Goal: Transaction & Acquisition: Purchase product/service

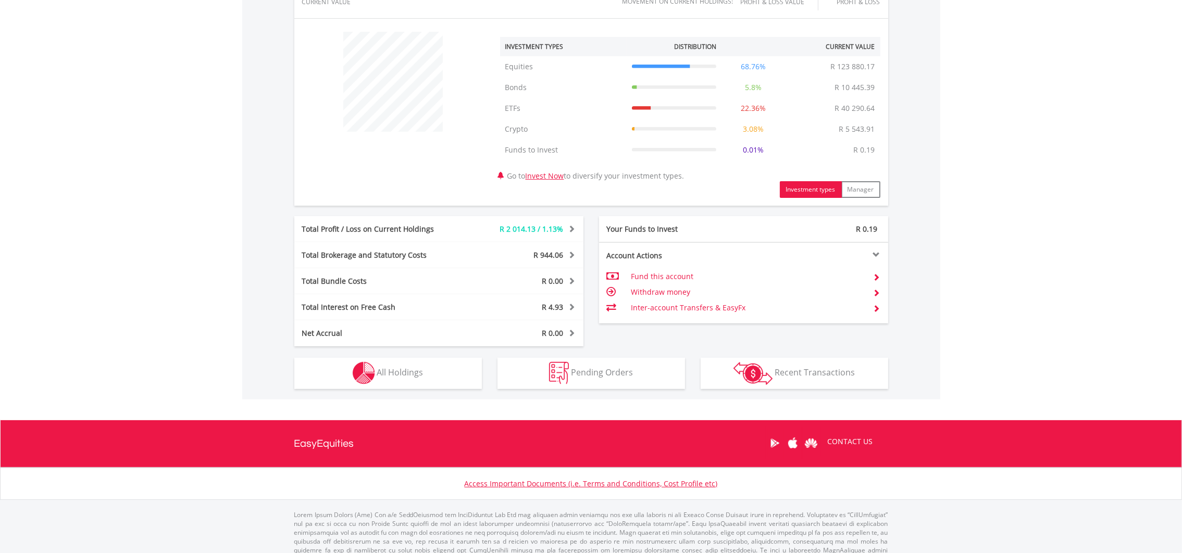
scroll to position [390, 0]
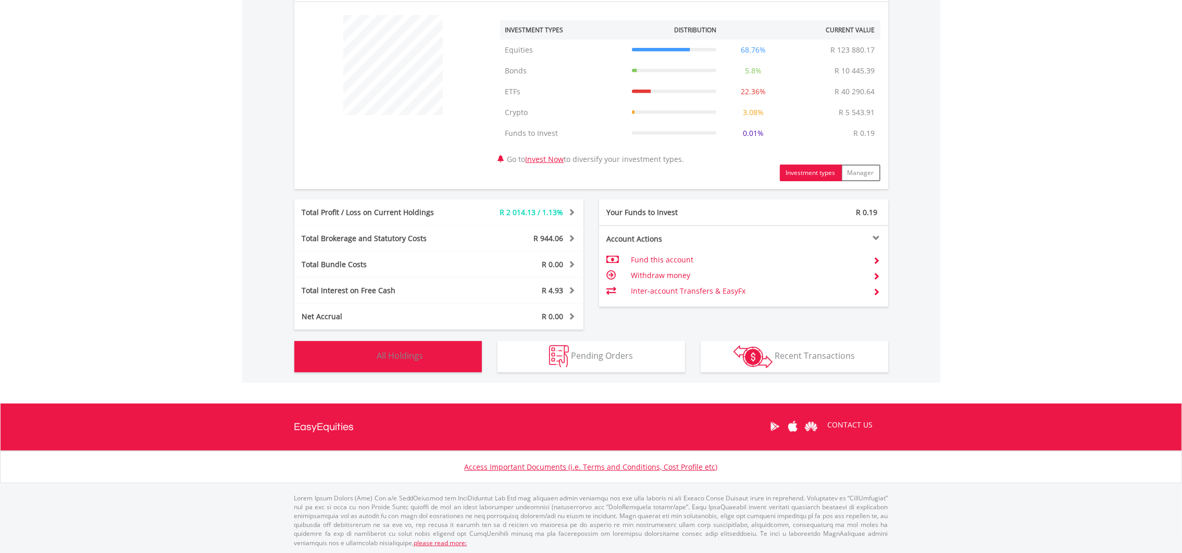
click at [432, 362] on button "Holdings All Holdings" at bounding box center [388, 356] width 188 height 31
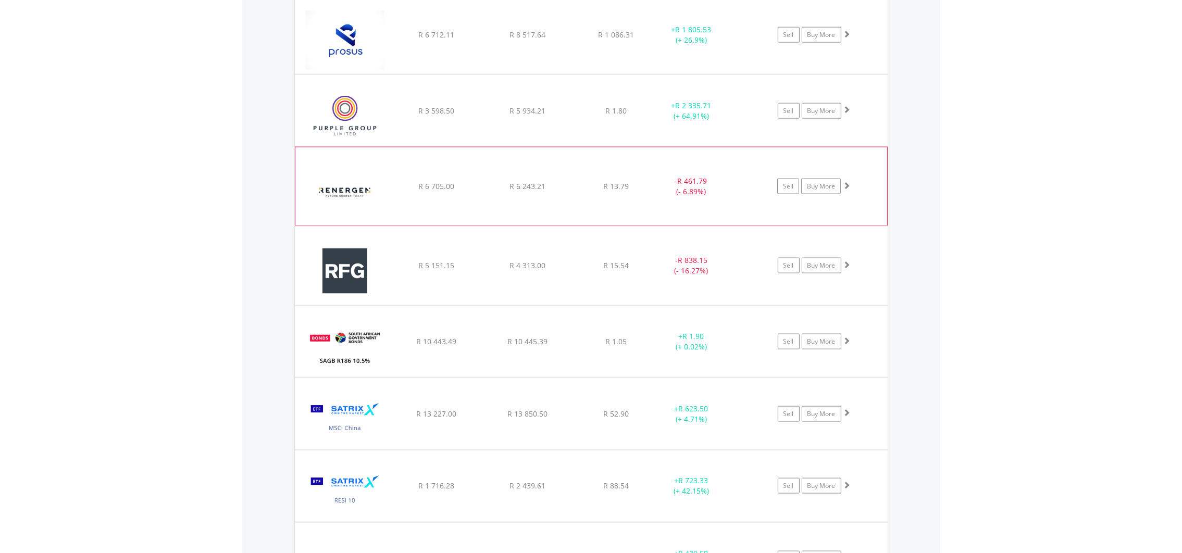
scroll to position [2199, 0]
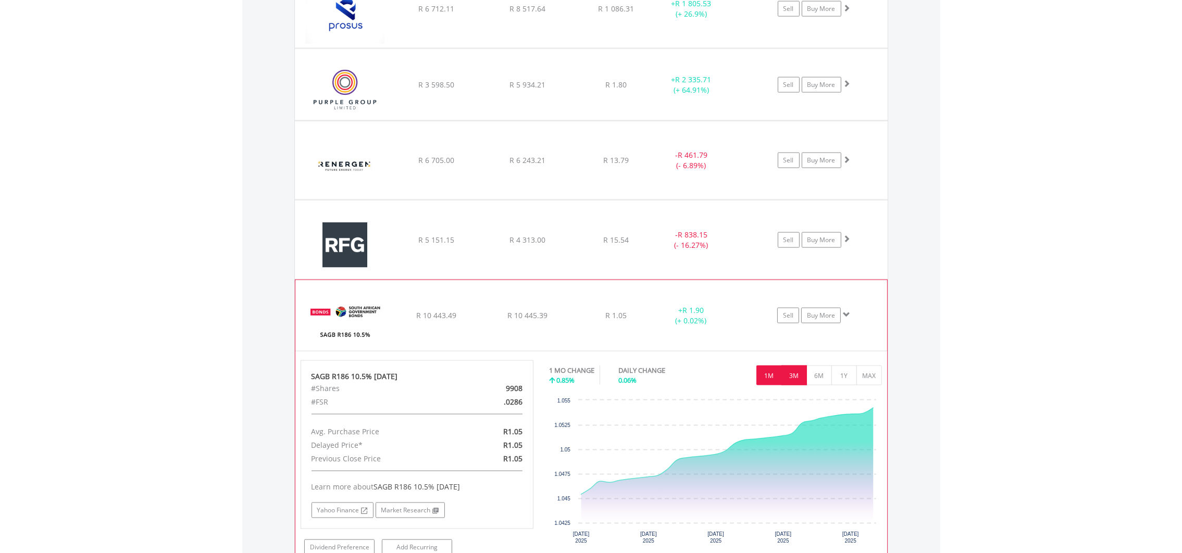
click at [790, 378] on button "3M" at bounding box center [794, 376] width 26 height 20
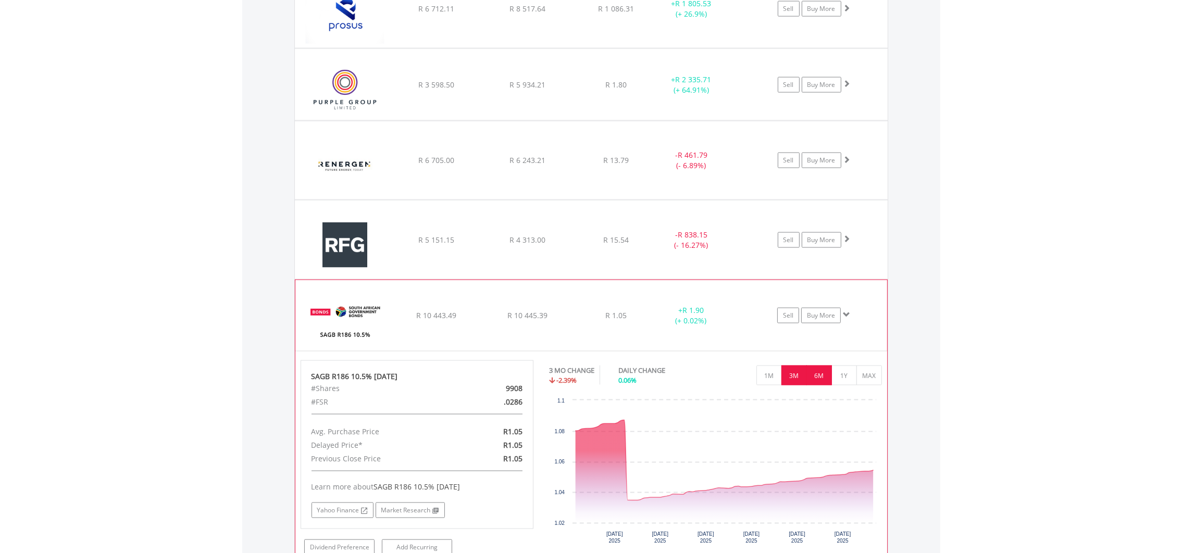
click at [812, 382] on button "6M" at bounding box center [819, 376] width 26 height 20
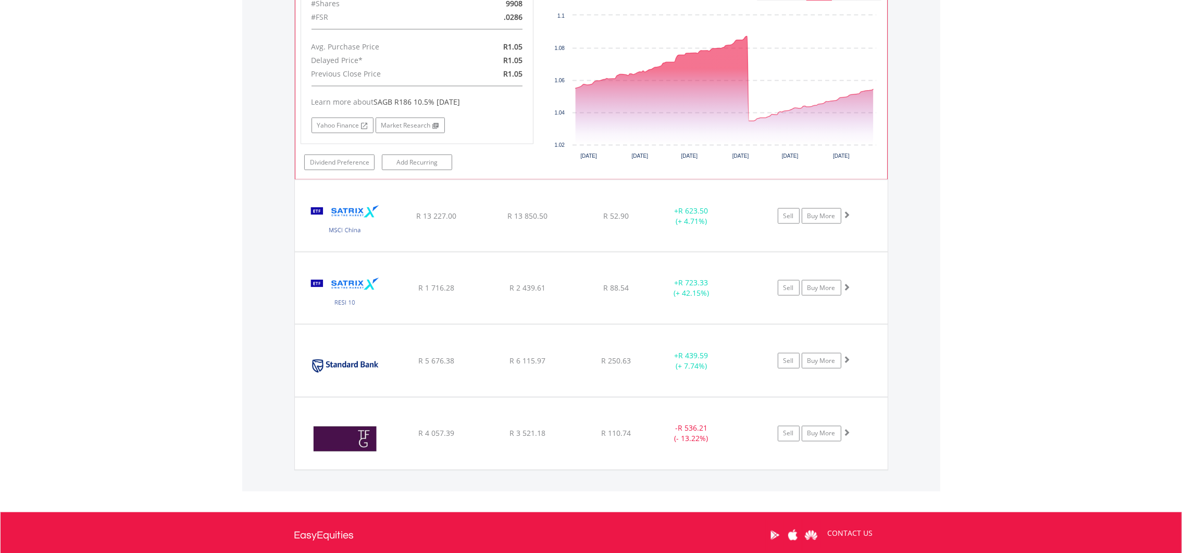
scroll to position [2668, 0]
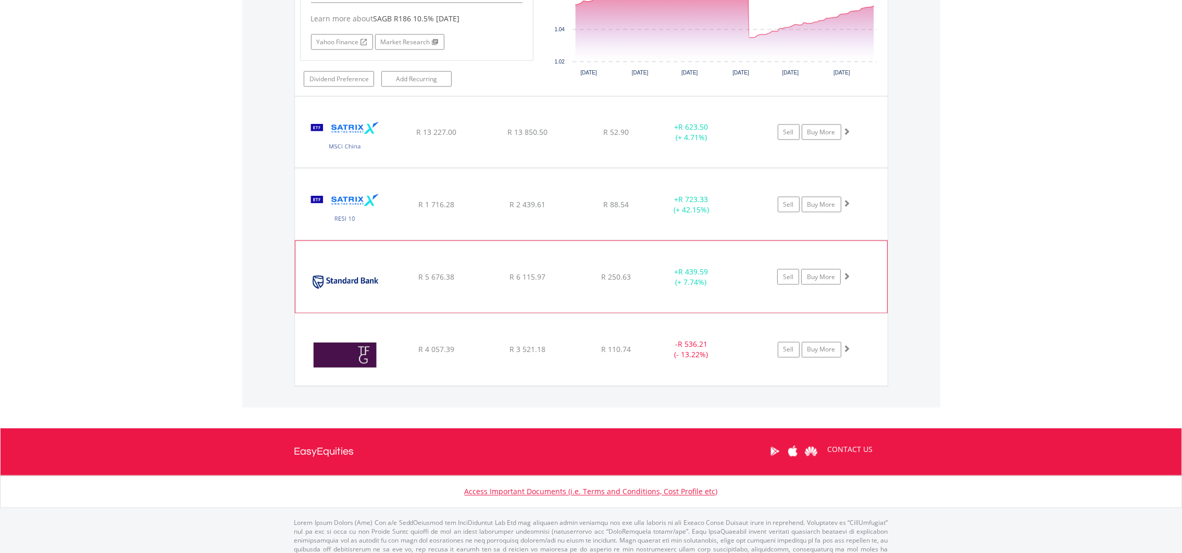
drag, startPoint x: 452, startPoint y: 275, endPoint x: 452, endPoint y: 285, distance: 10.9
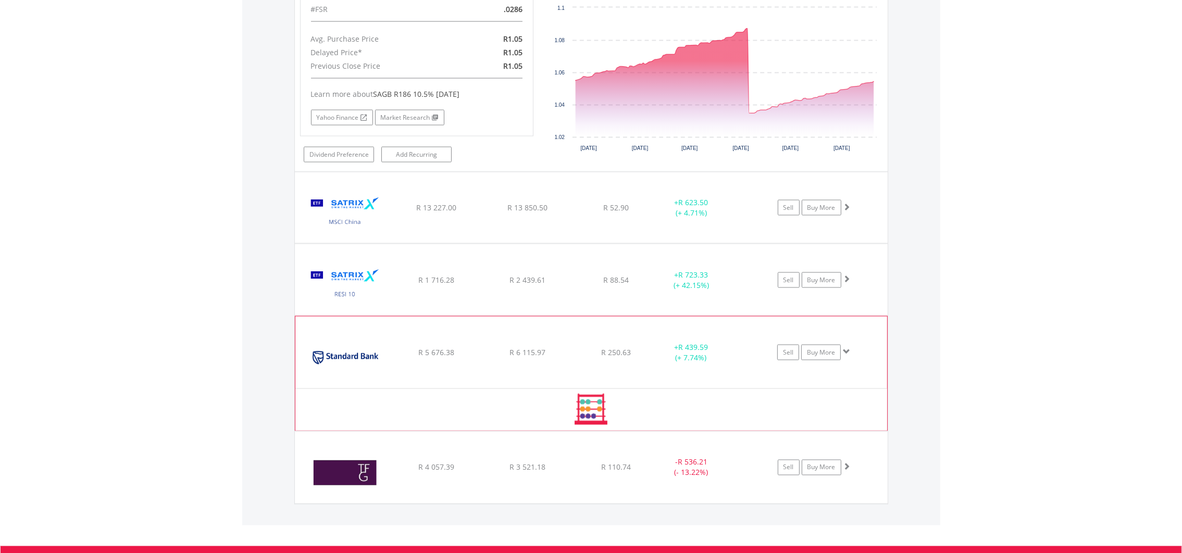
scroll to position [2590, 0]
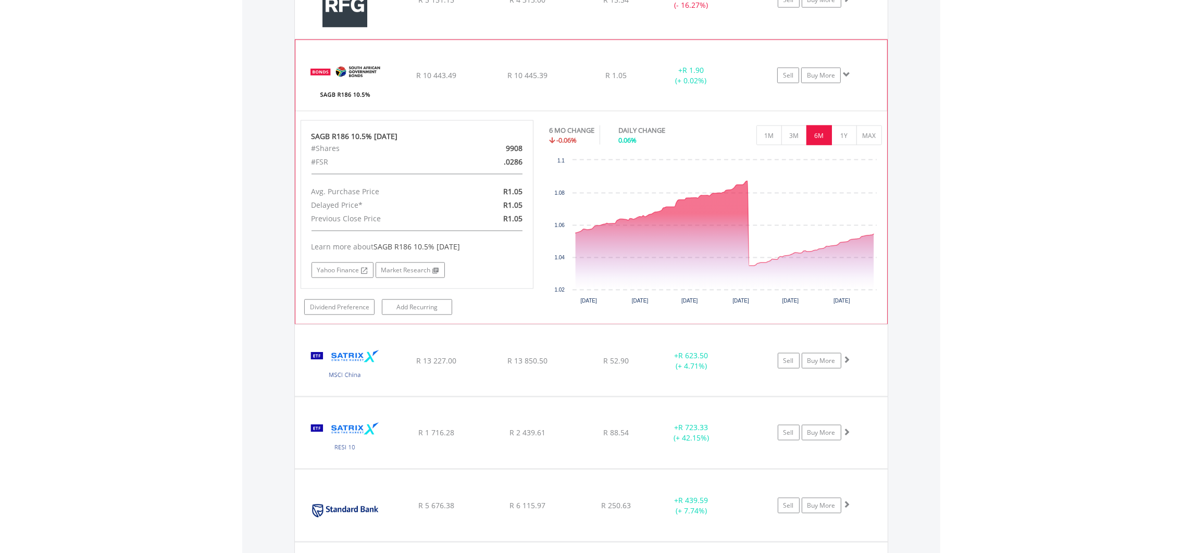
scroll to position [2433, 0]
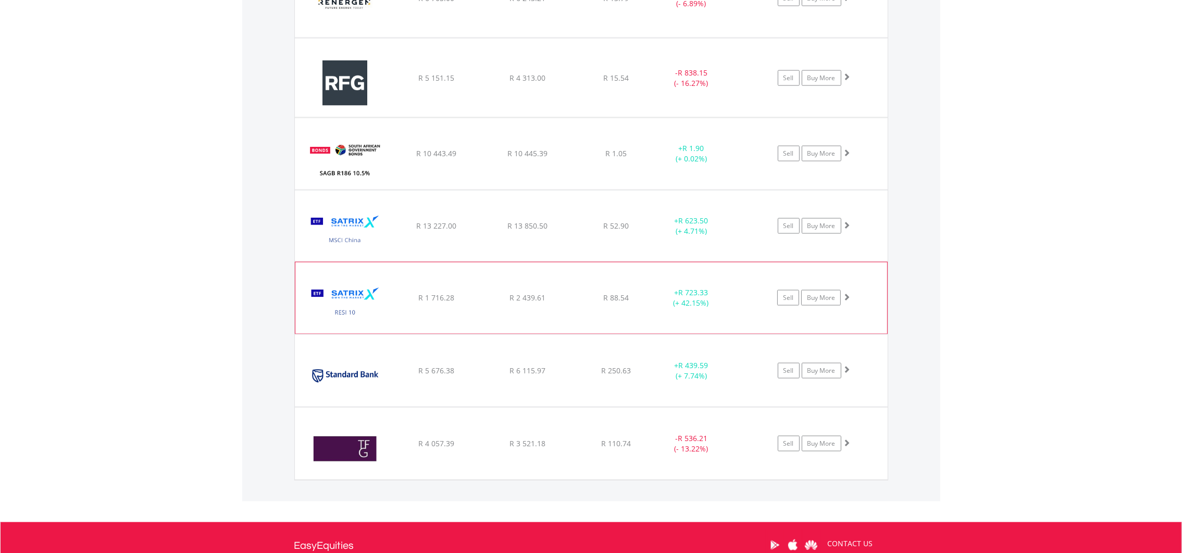
scroll to position [2355, 0]
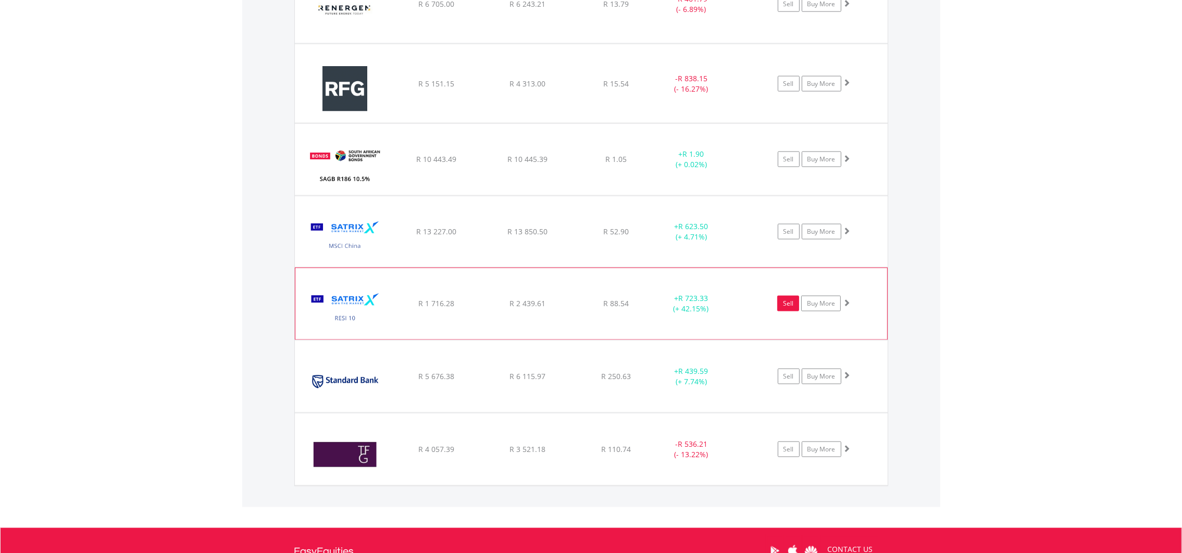
click at [781, 310] on link "Sell" at bounding box center [788, 304] width 22 height 16
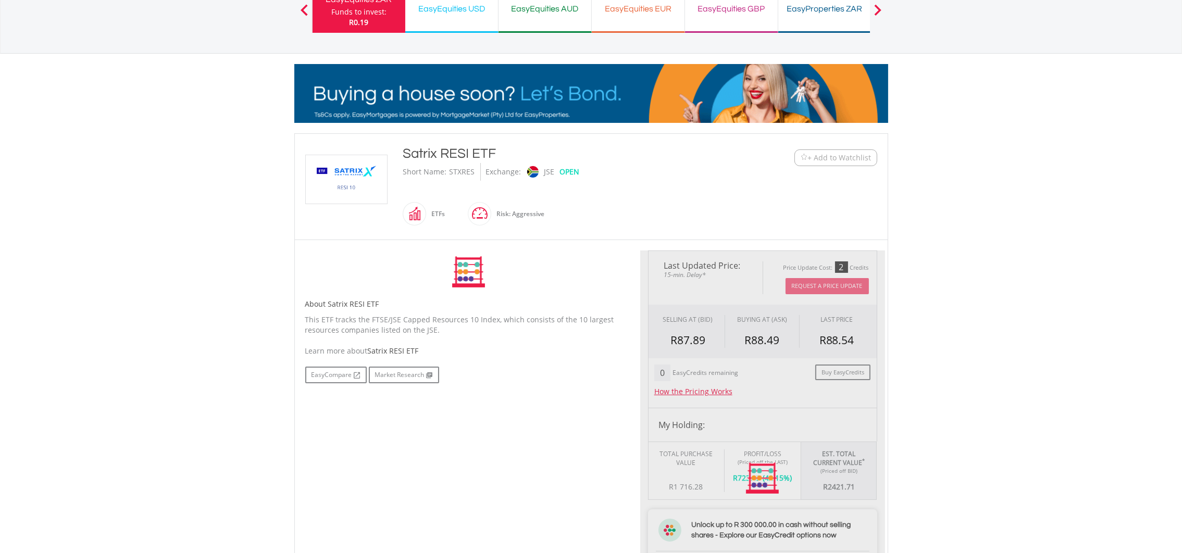
scroll to position [313, 0]
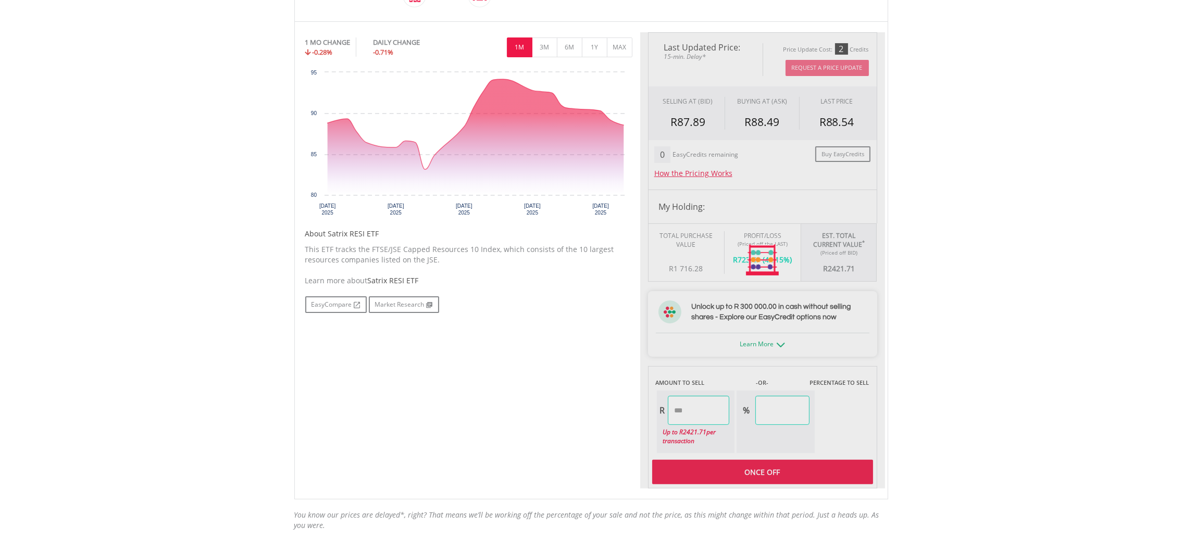
type input "*******"
type input "******"
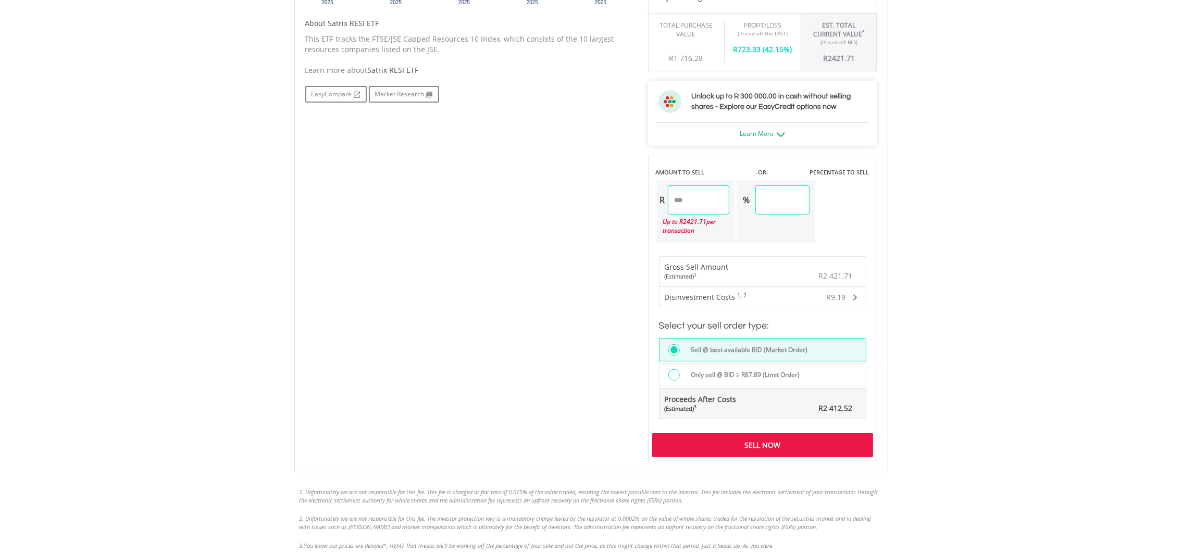
scroll to position [703, 0]
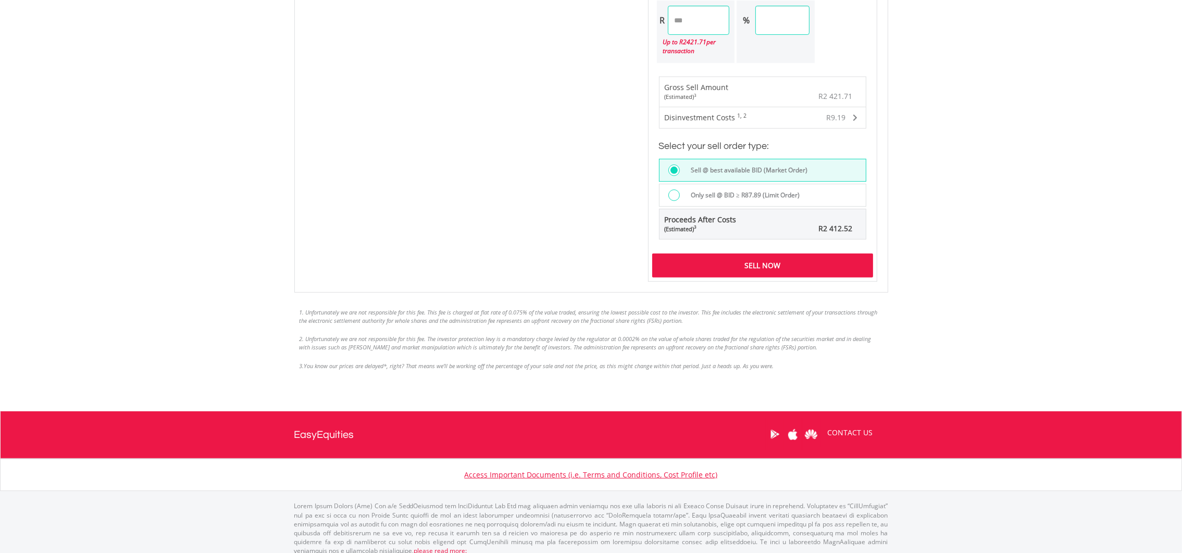
click at [761, 263] on div "Sell Now" at bounding box center [762, 266] width 221 height 24
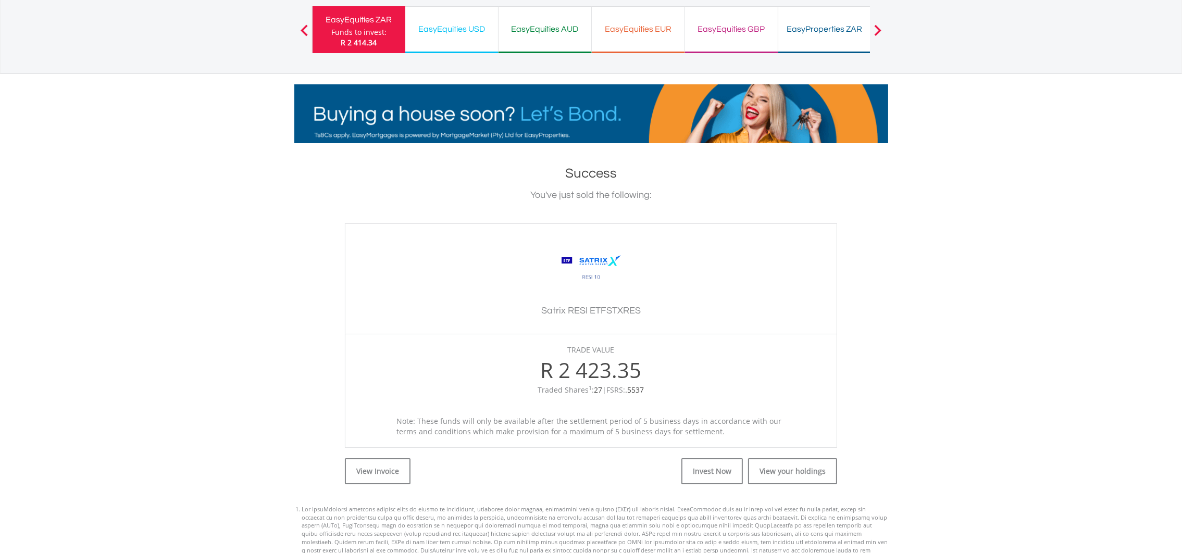
scroll to position [78, 0]
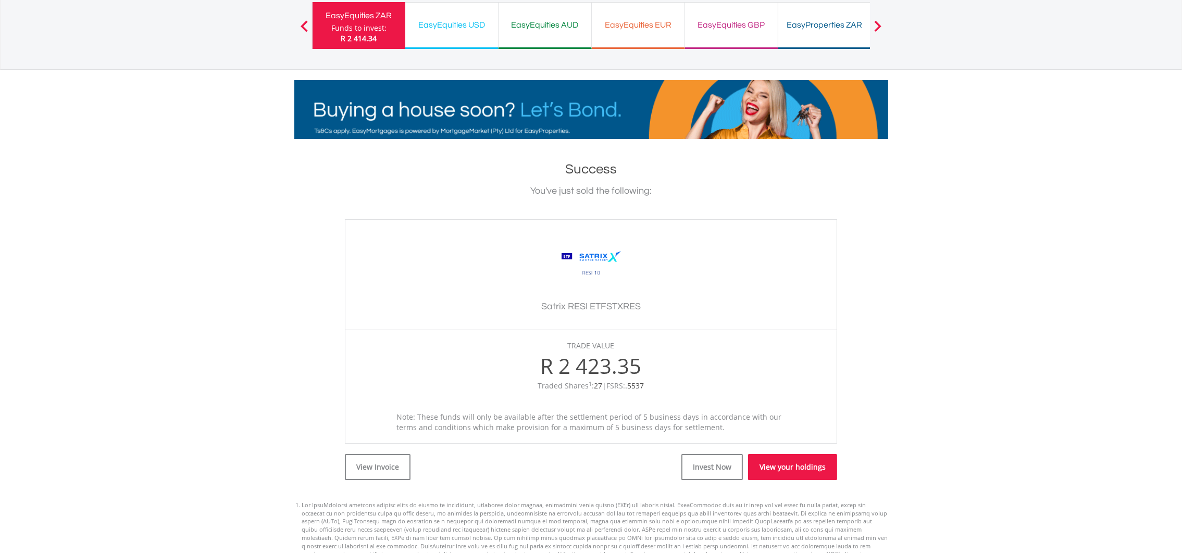
click at [817, 476] on link "View your holdings" at bounding box center [792, 467] width 89 height 26
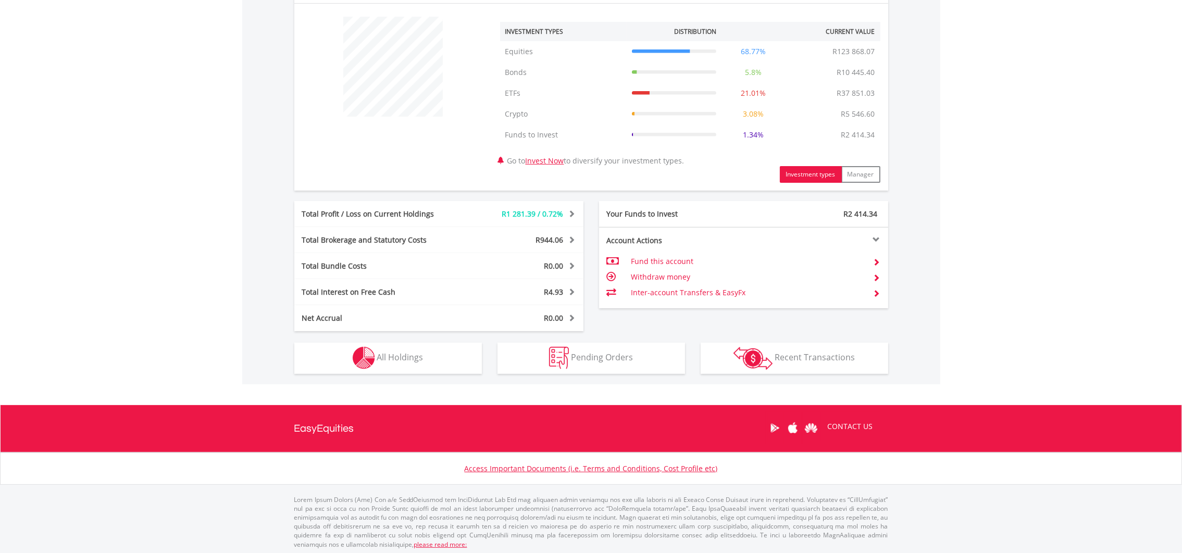
scroll to position [390, 0]
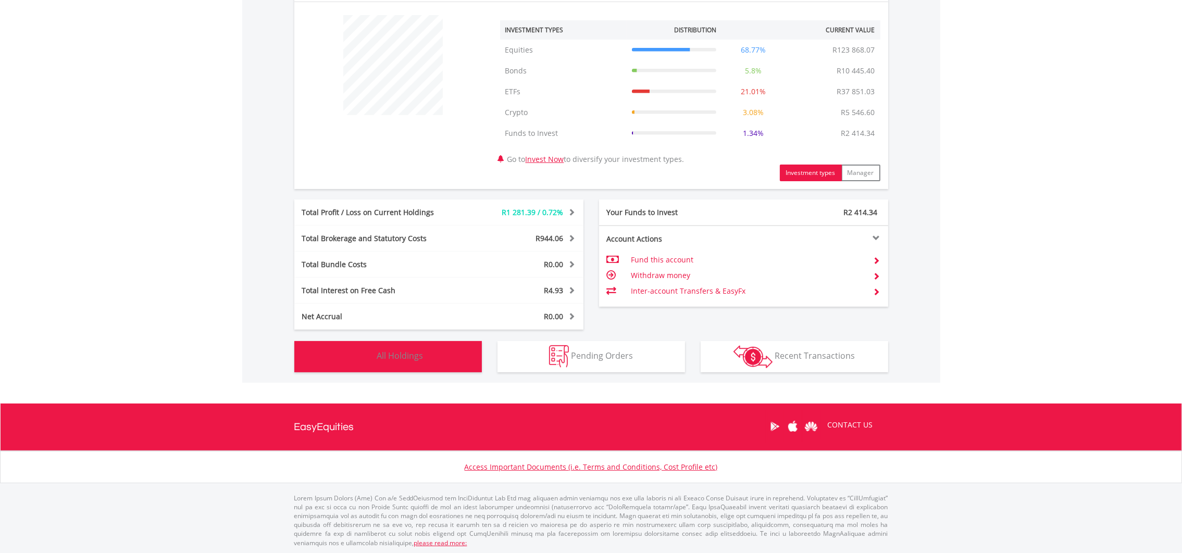
click at [407, 345] on button "Holdings All Holdings" at bounding box center [388, 356] width 188 height 31
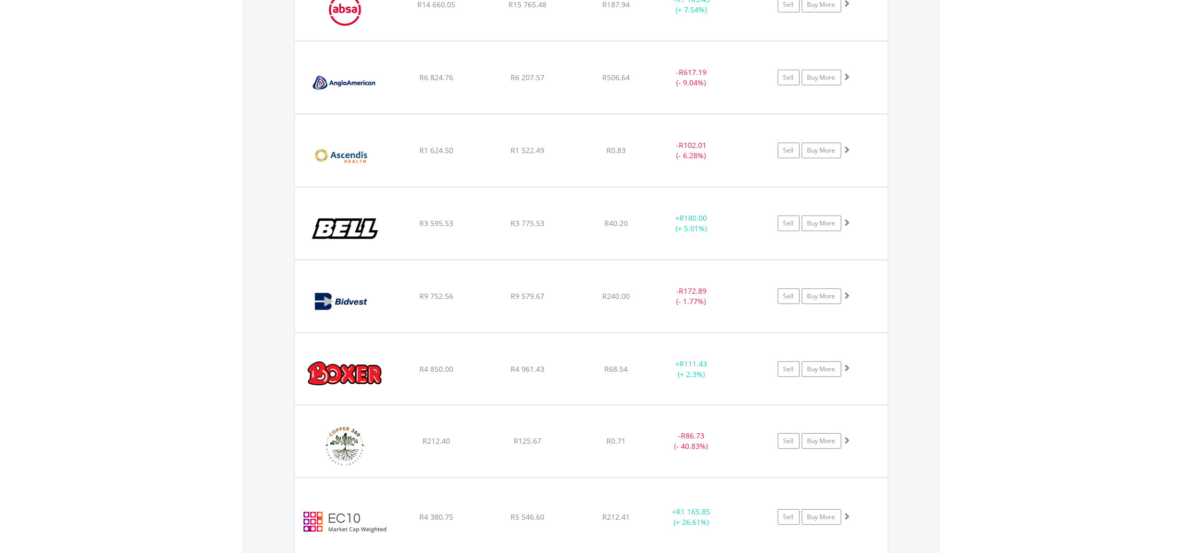
scroll to position [636, 0]
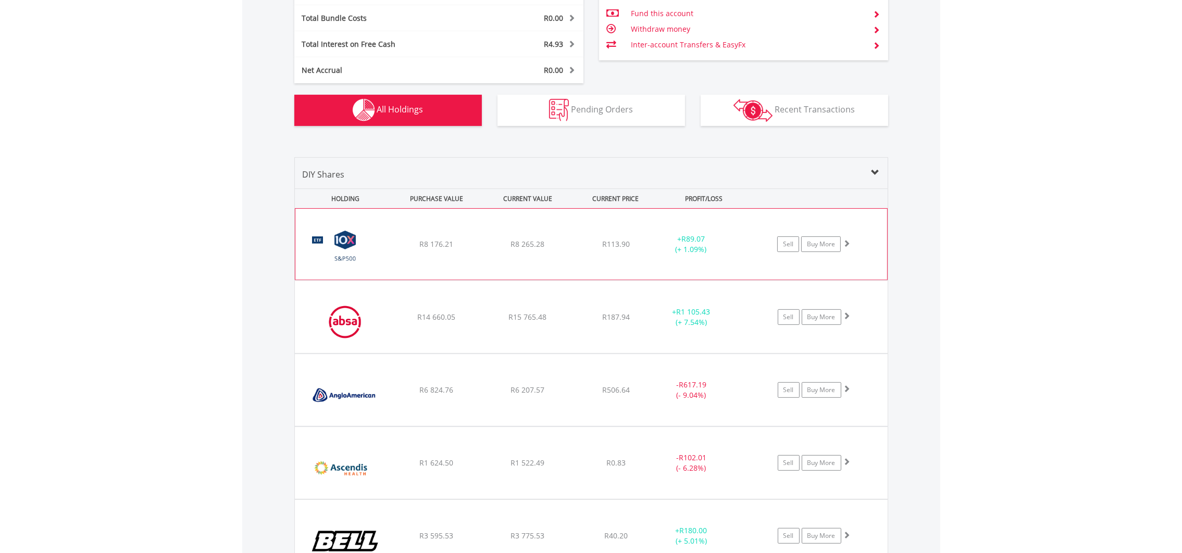
click at [595, 232] on div "﻿ 10X S&P 500 Exchange Traded Fund R8 176.21 R8 265.28 R113.90 + R89.07 (+ 1.09…" at bounding box center [591, 244] width 592 height 71
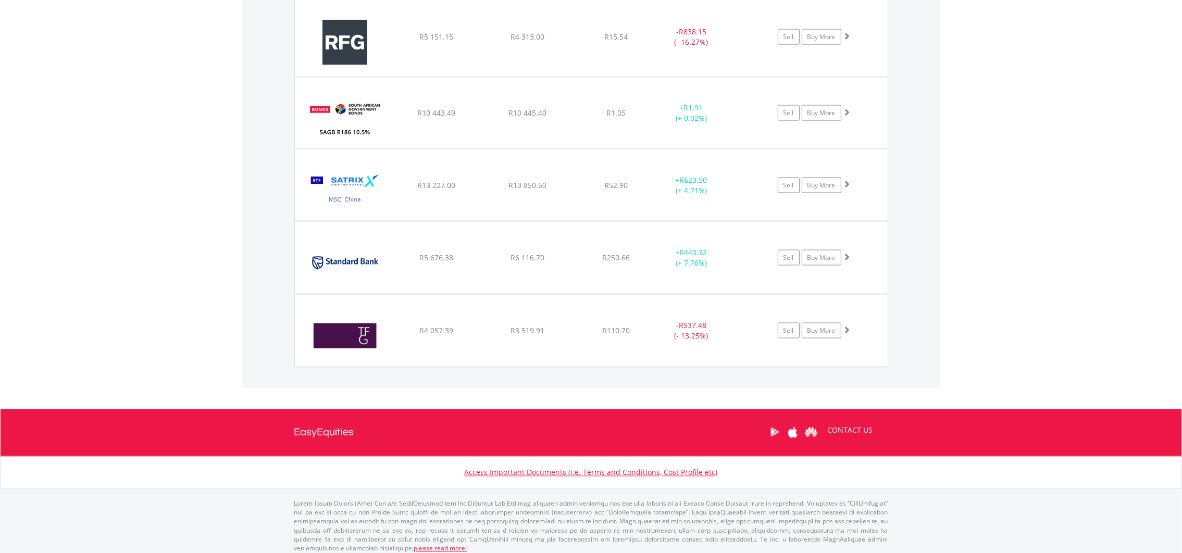
scroll to position [2627, 0]
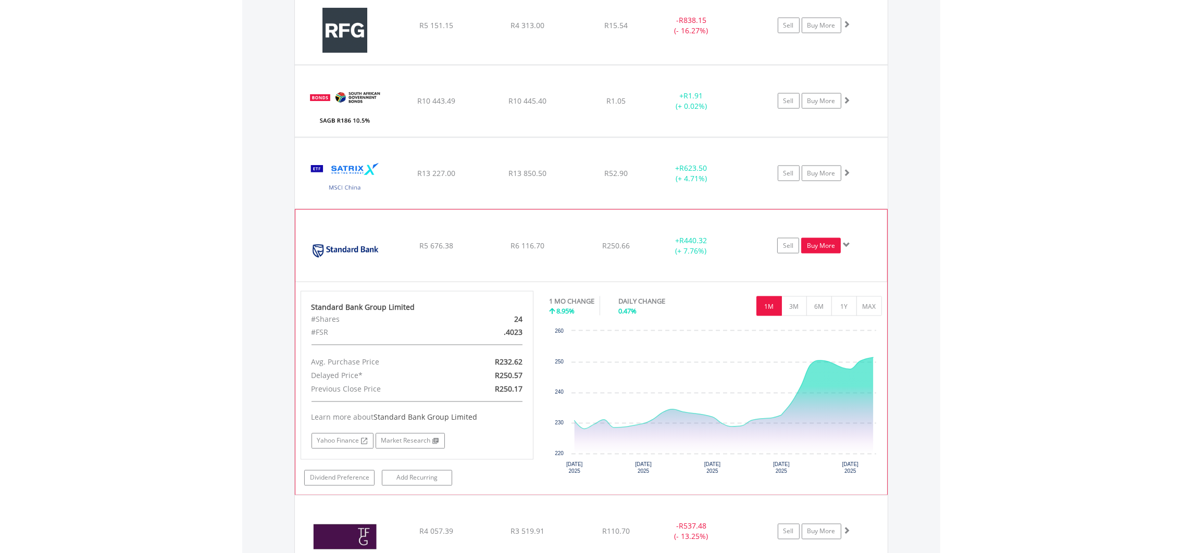
click at [805, 251] on link "Buy More" at bounding box center [821, 246] width 40 height 16
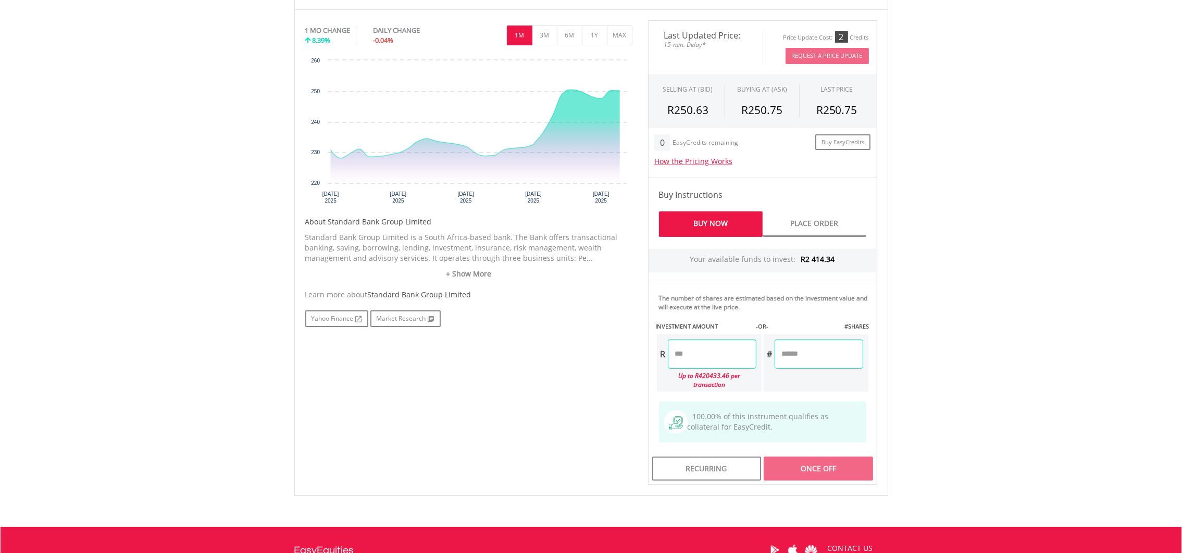
scroll to position [390, 0]
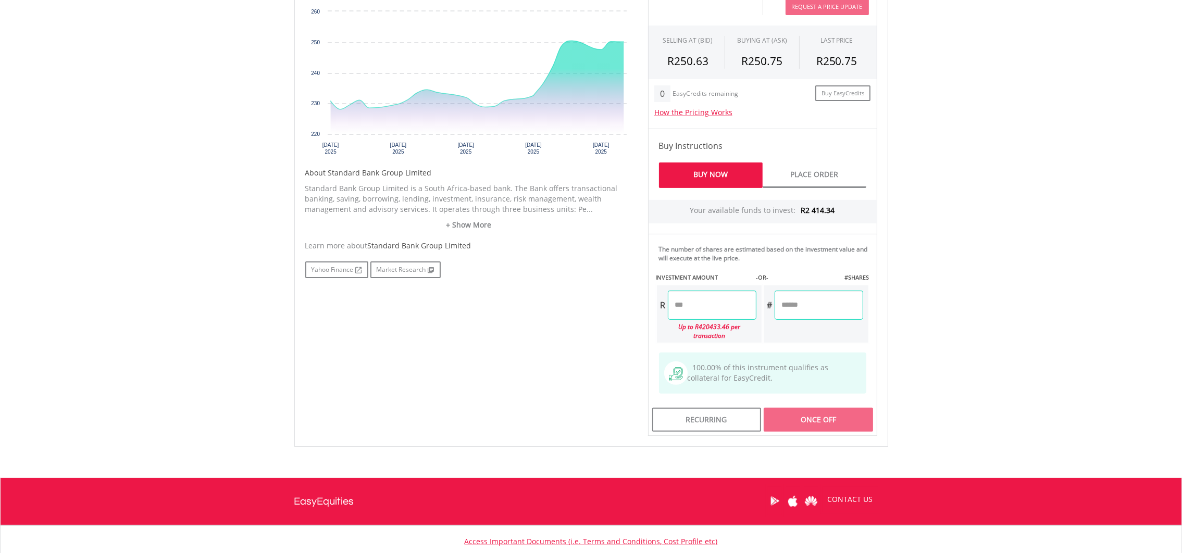
click at [701, 305] on input "number" at bounding box center [712, 305] width 89 height 29
click at [802, 314] on div "Last Updated Price: 15-min. Delay* Price Update Cost: 2 Credits Request A Price…" at bounding box center [762, 203] width 245 height 465
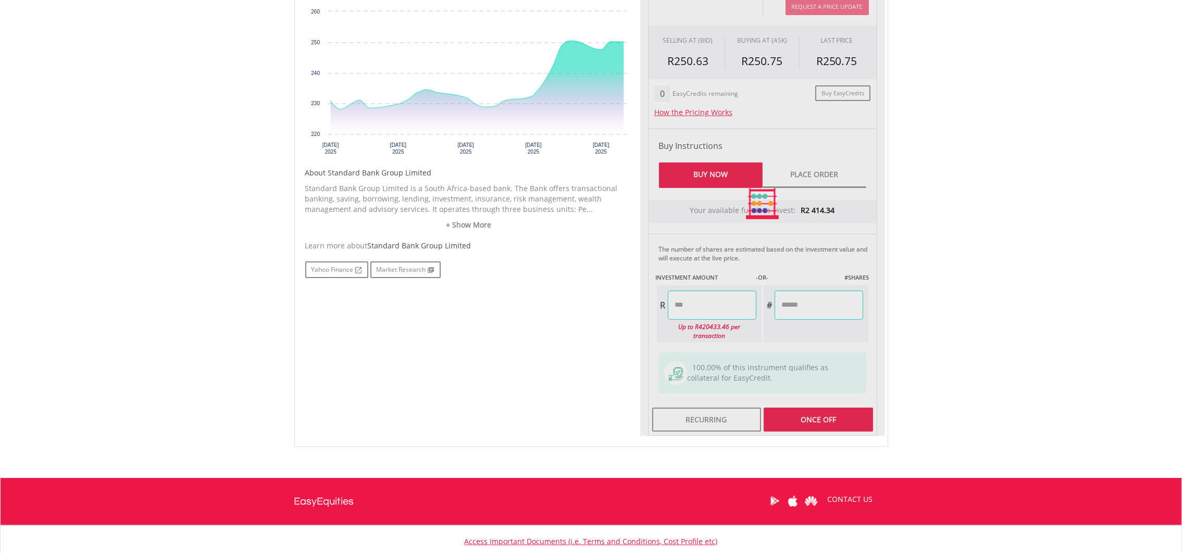
type input "*******"
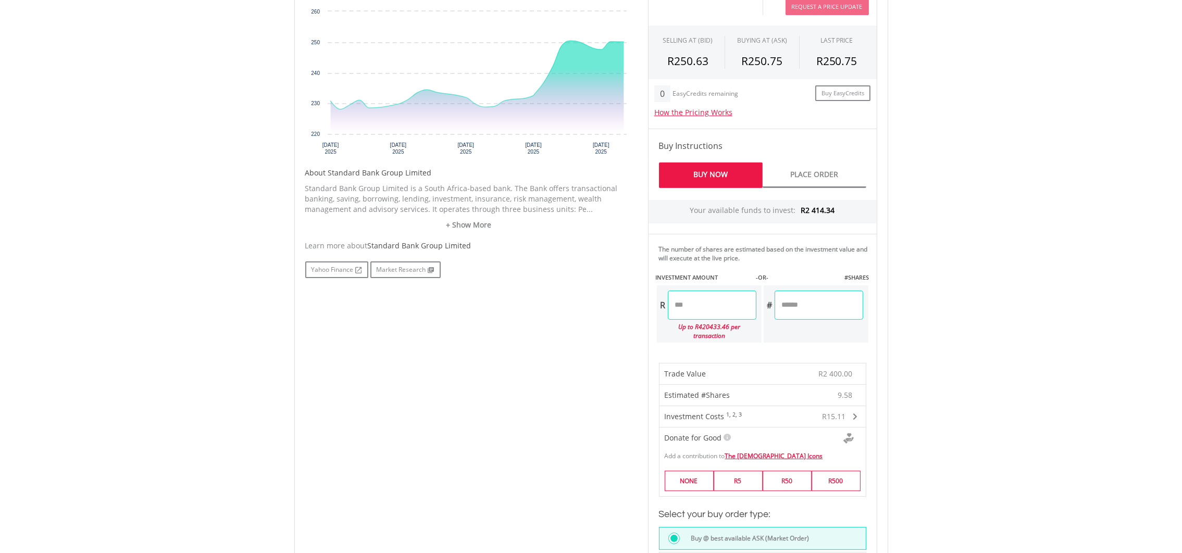
drag, startPoint x: 804, startPoint y: 304, endPoint x: 760, endPoint y: 305, distance: 43.8
click at [760, 305] on div "R ******* Up to R420433.46 per transaction # ******" at bounding box center [763, 313] width 214 height 59
type input "*"
click at [717, 310] on div "Last Updated Price: 15-min. Delay* Price Update Cost: 2 Credits Request A Price…" at bounding box center [762, 376] width 245 height 811
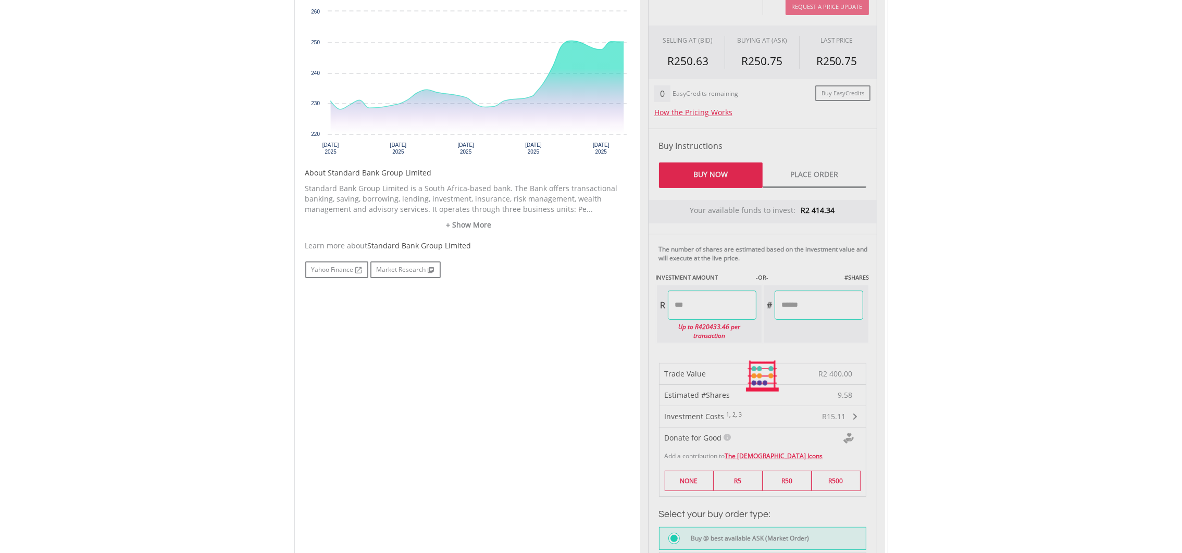
type input "*******"
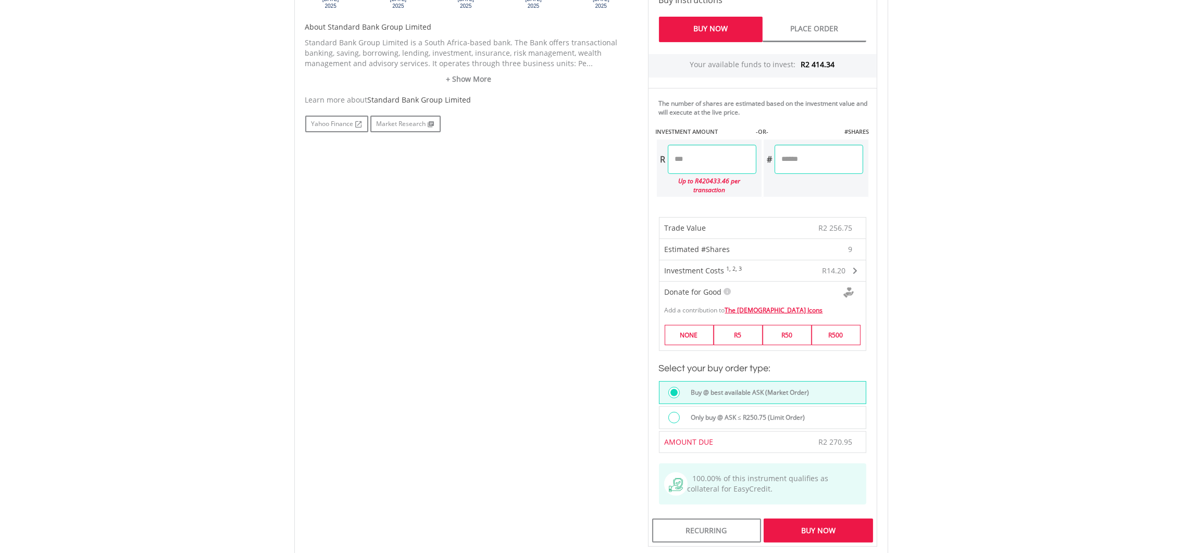
scroll to position [547, 0]
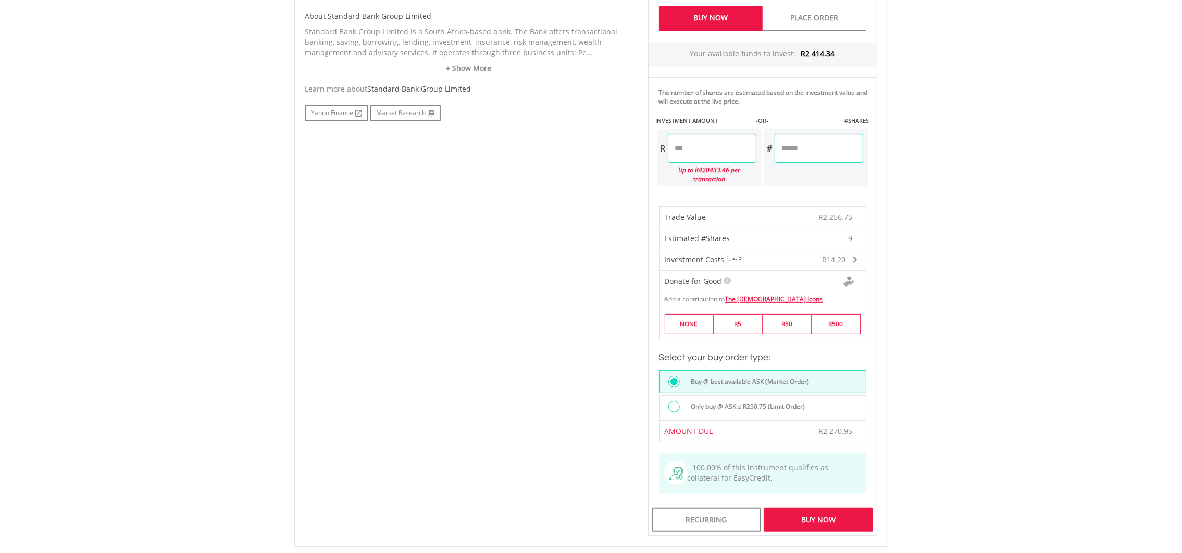
click at [806, 508] on div "Buy Now" at bounding box center [818, 520] width 109 height 24
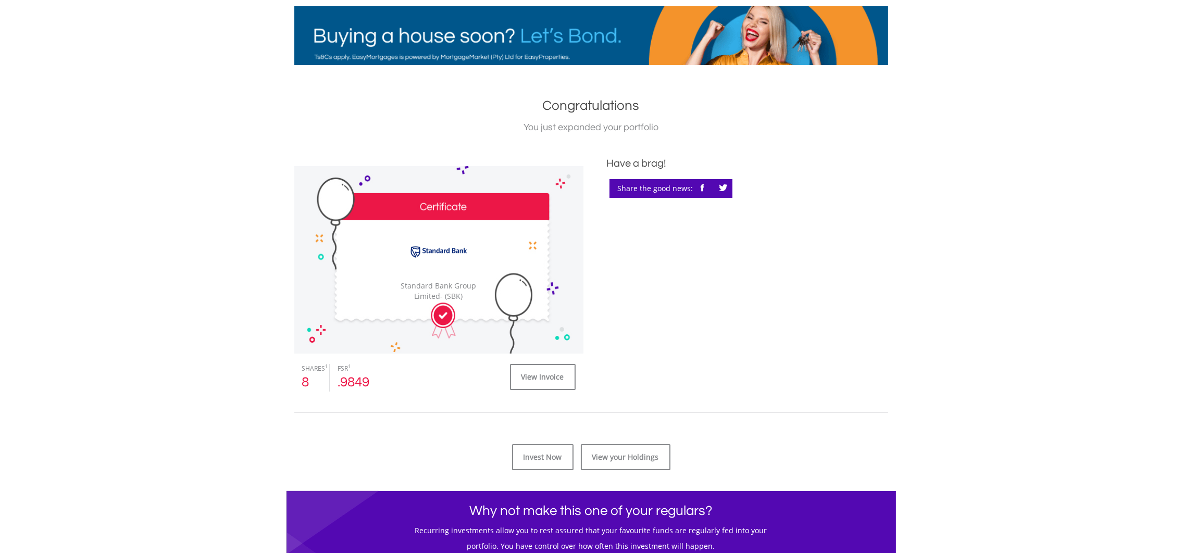
scroll to position [156, 0]
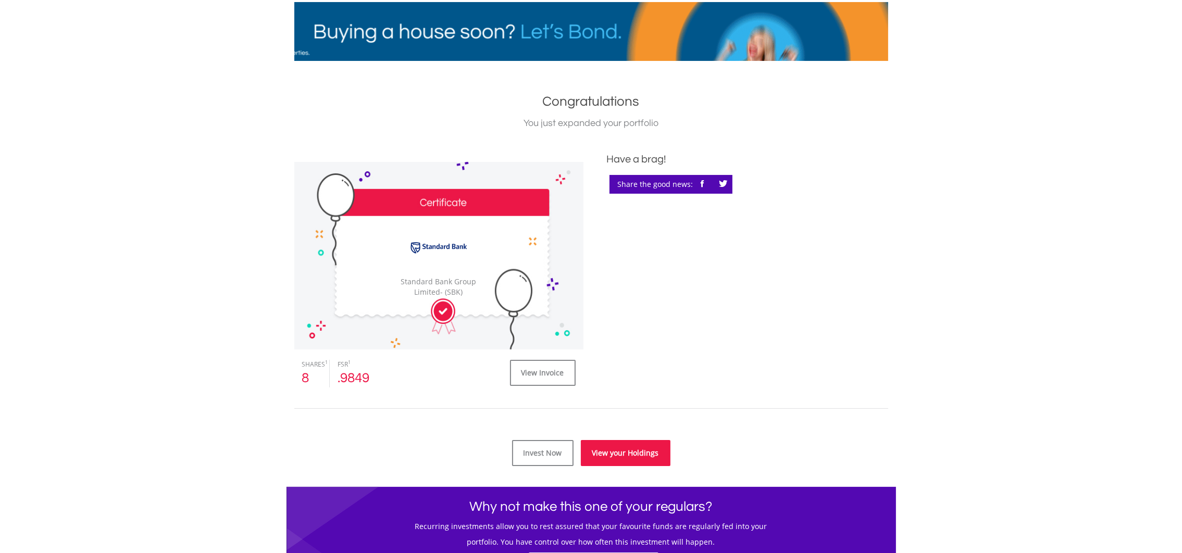
click at [648, 461] on link "View your Holdings" at bounding box center [626, 453] width 90 height 26
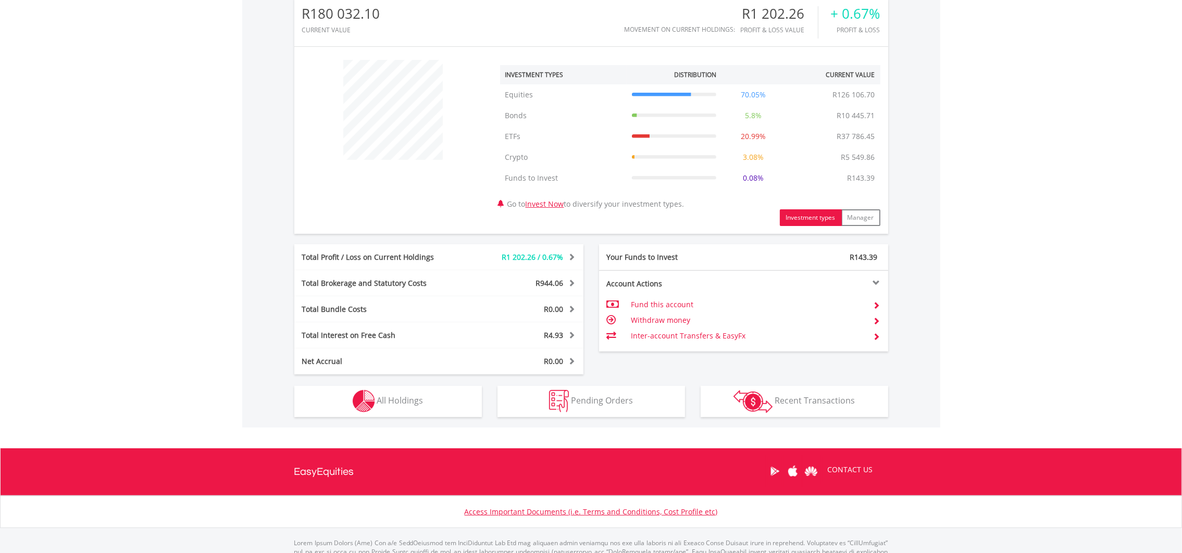
scroll to position [390, 0]
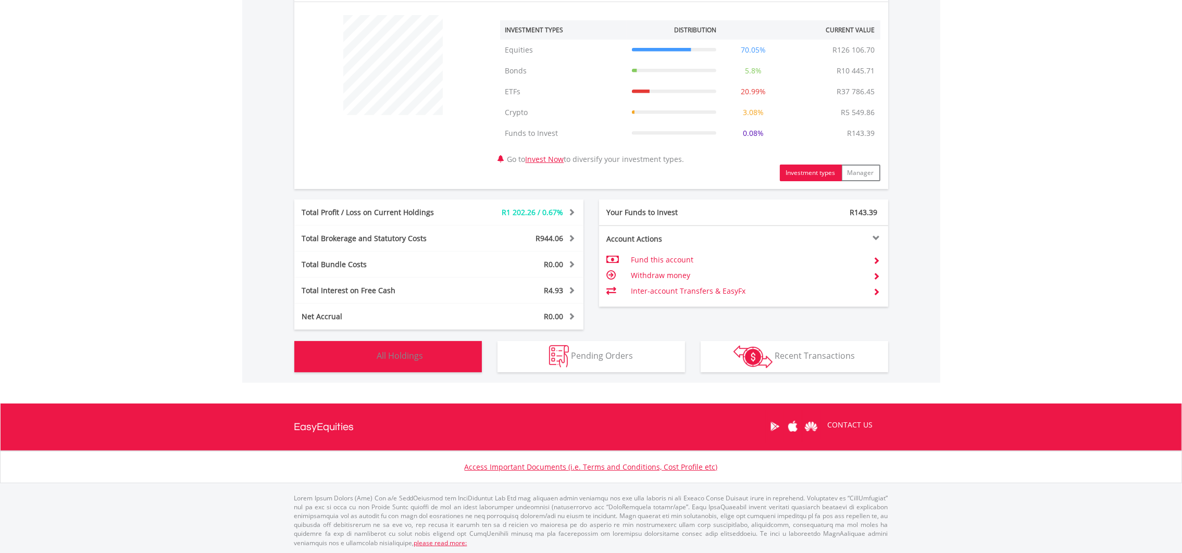
click at [395, 350] on span "All Holdings" at bounding box center [400, 355] width 46 height 11
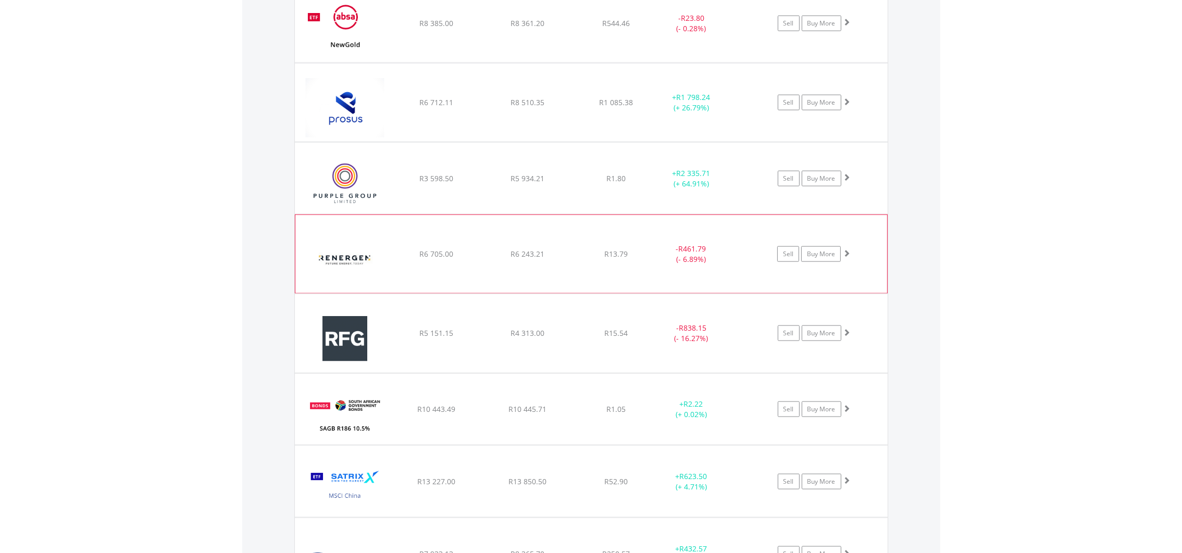
scroll to position [2100, 0]
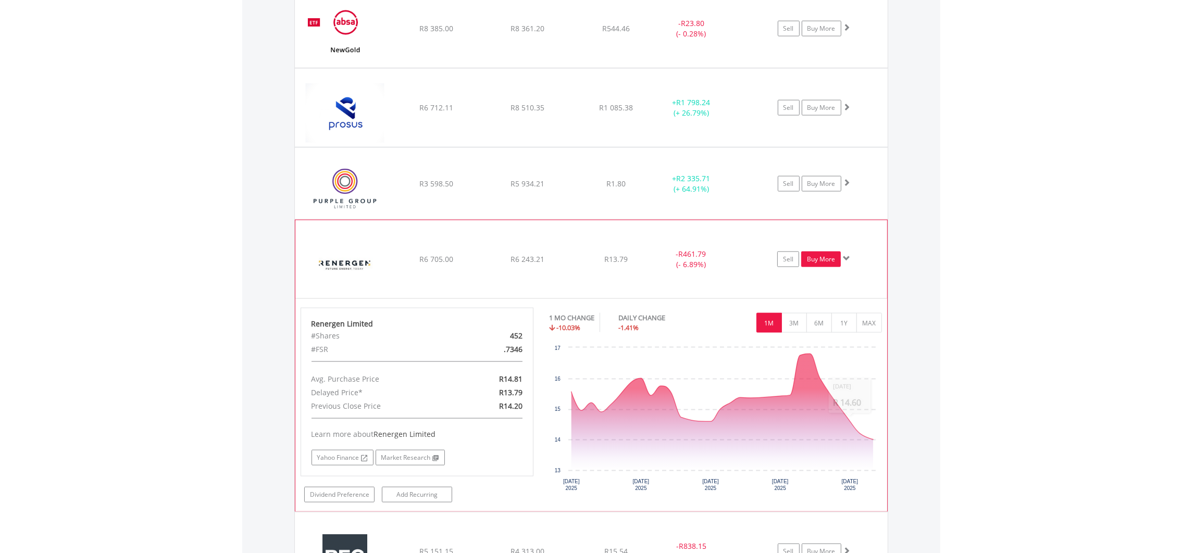
click at [813, 265] on link "Buy More" at bounding box center [821, 260] width 40 height 16
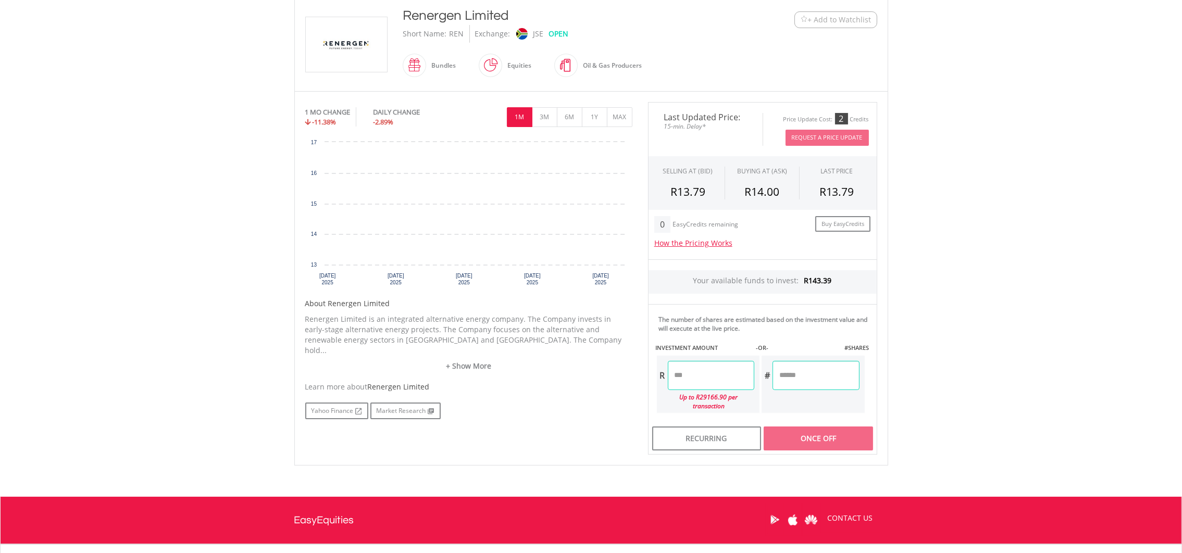
scroll to position [234, 0]
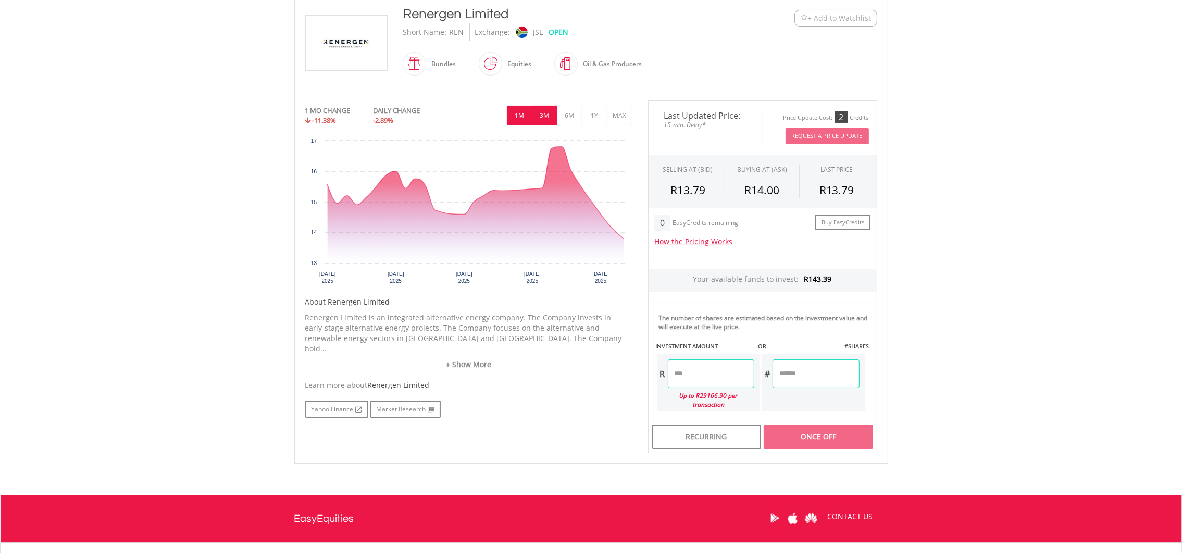
click at [551, 117] on button "3M" at bounding box center [545, 116] width 26 height 20
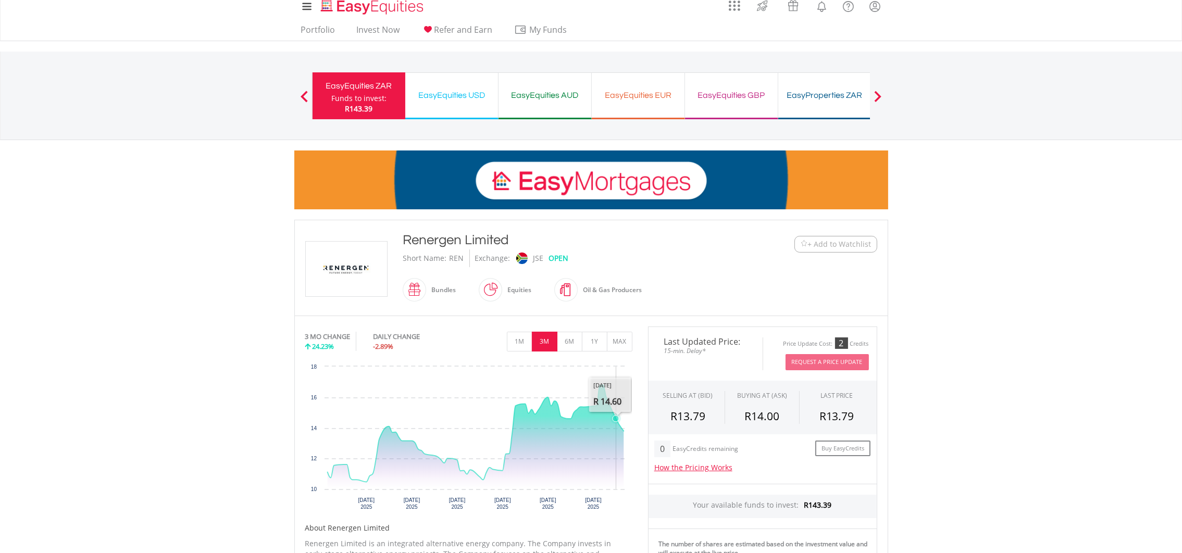
scroll to position [0, 0]
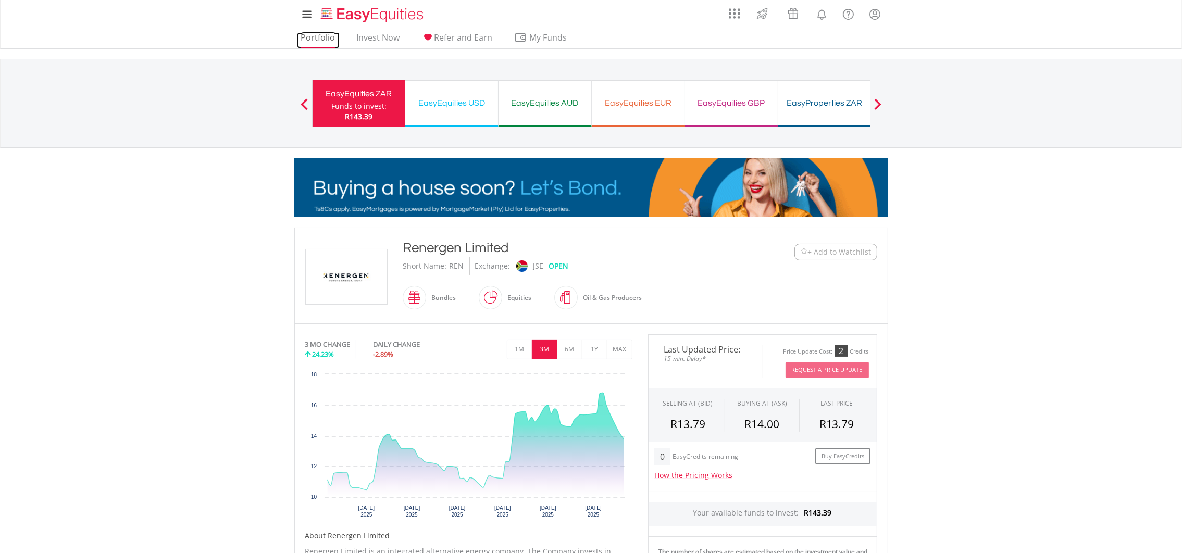
click at [318, 36] on link "Portfolio" at bounding box center [318, 40] width 43 height 16
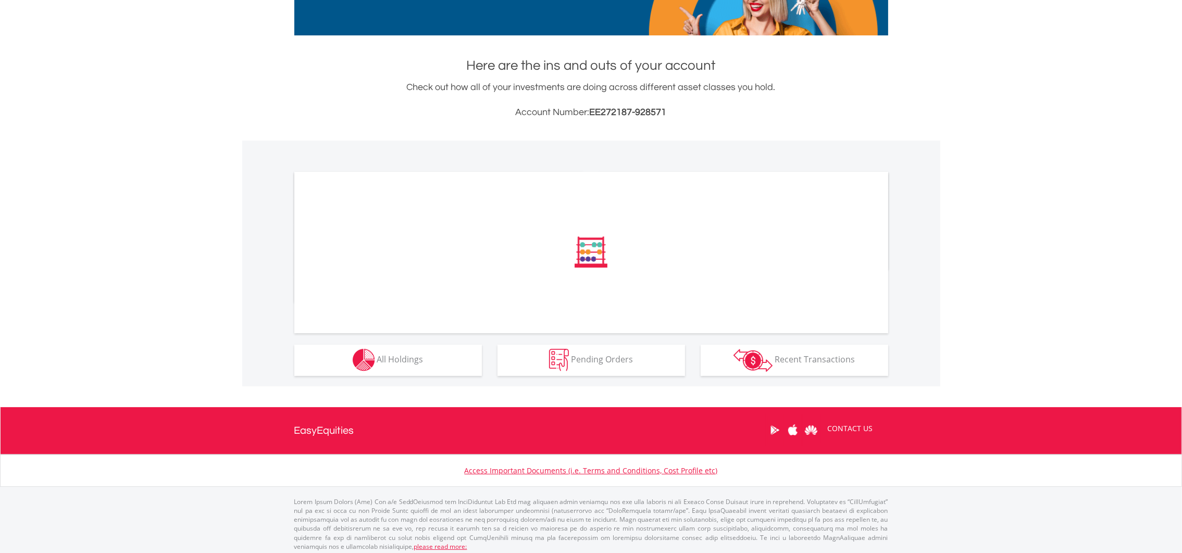
scroll to position [186, 0]
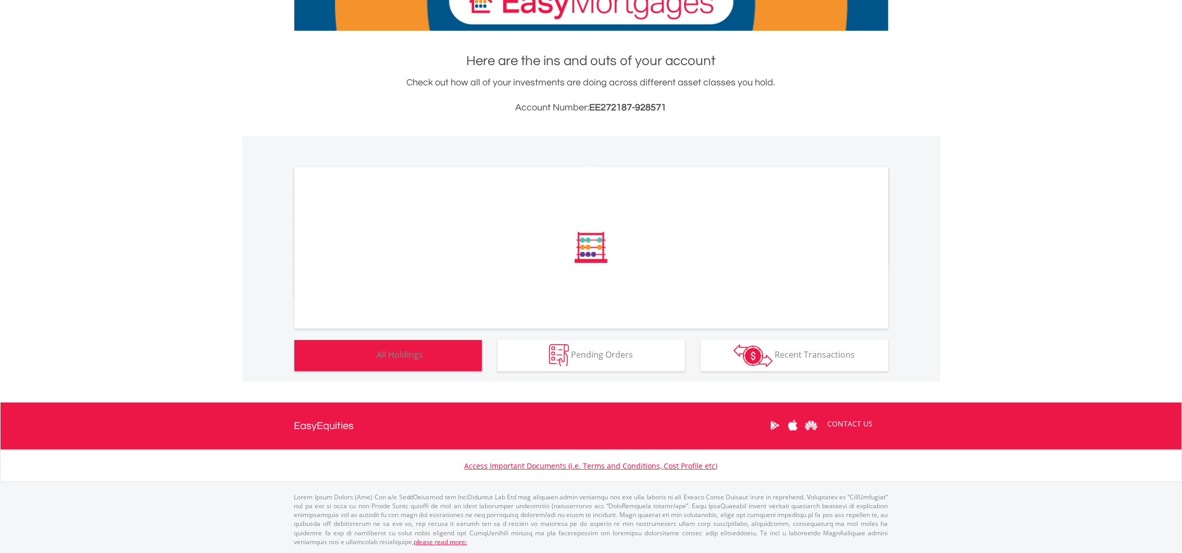
click at [449, 353] on button "Holdings All Holdings" at bounding box center [388, 355] width 188 height 31
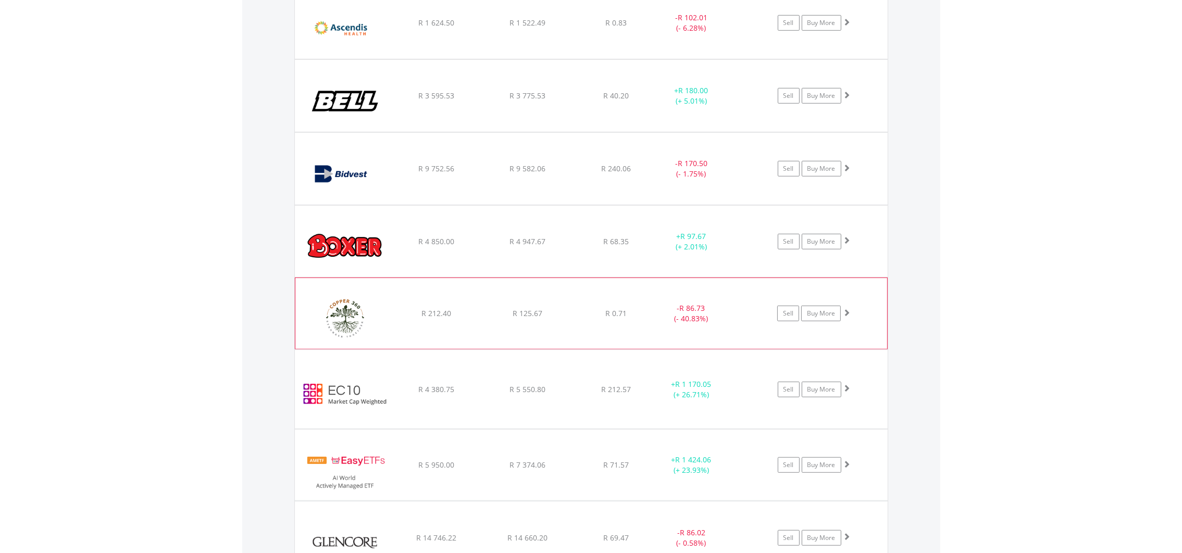
scroll to position [1105, 0]
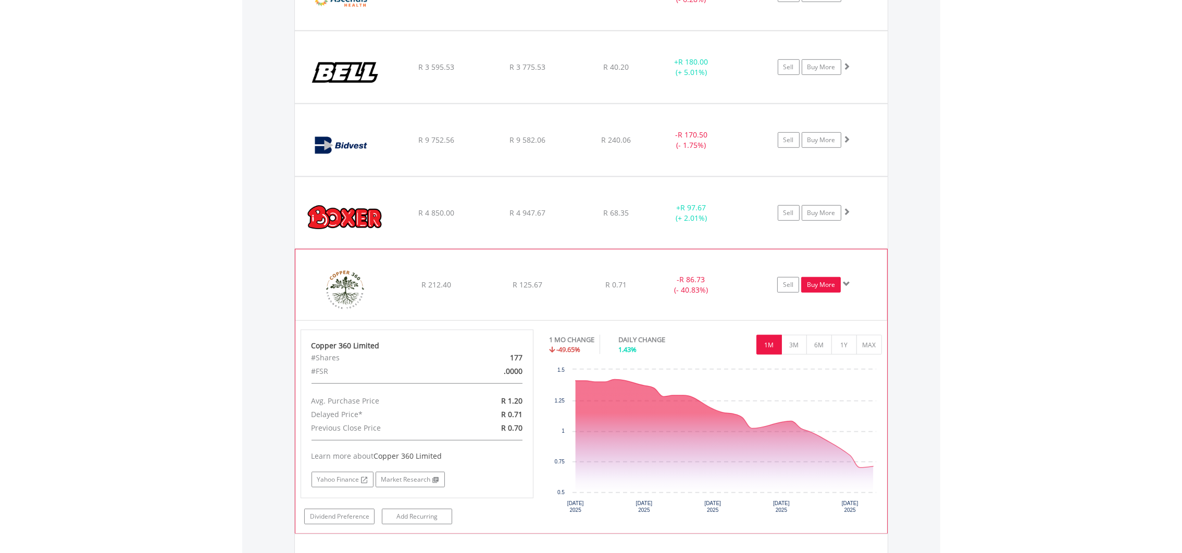
click at [817, 284] on link "Buy More" at bounding box center [821, 285] width 40 height 16
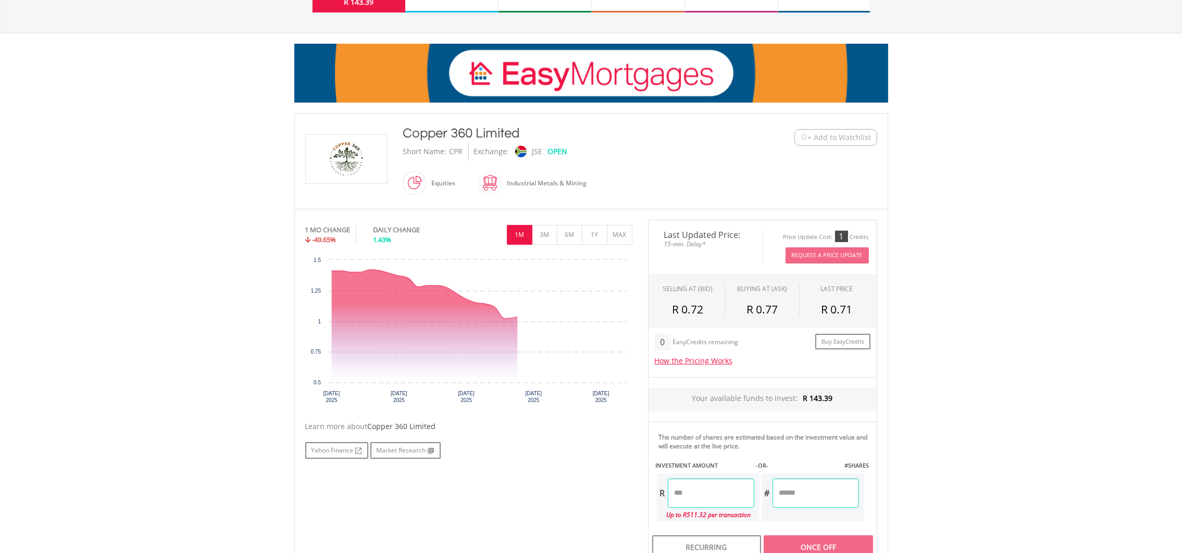
scroll to position [156, 0]
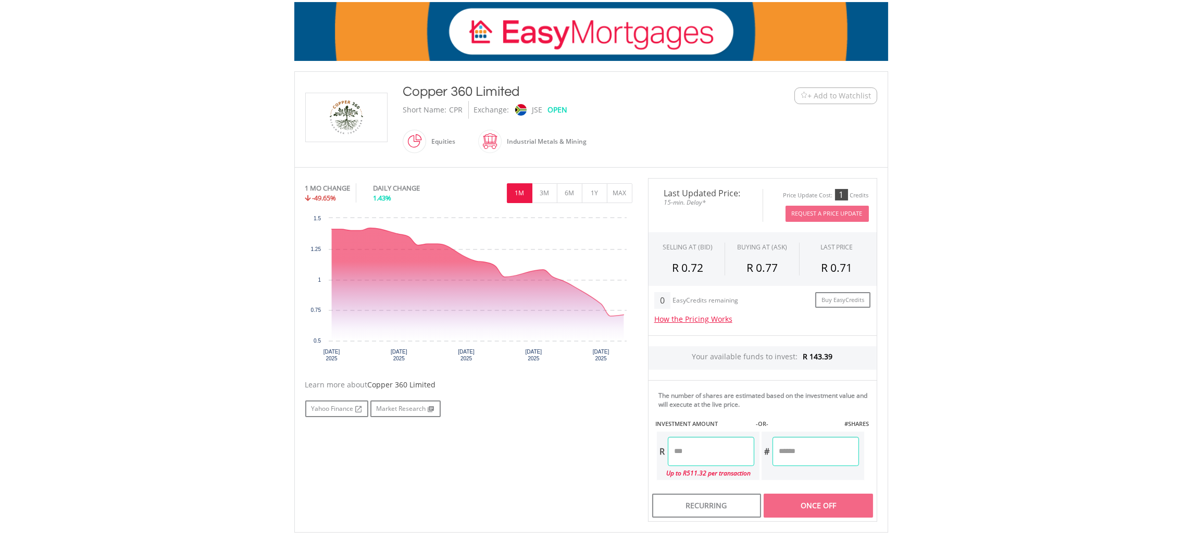
click at [694, 462] on input "number" at bounding box center [711, 451] width 86 height 29
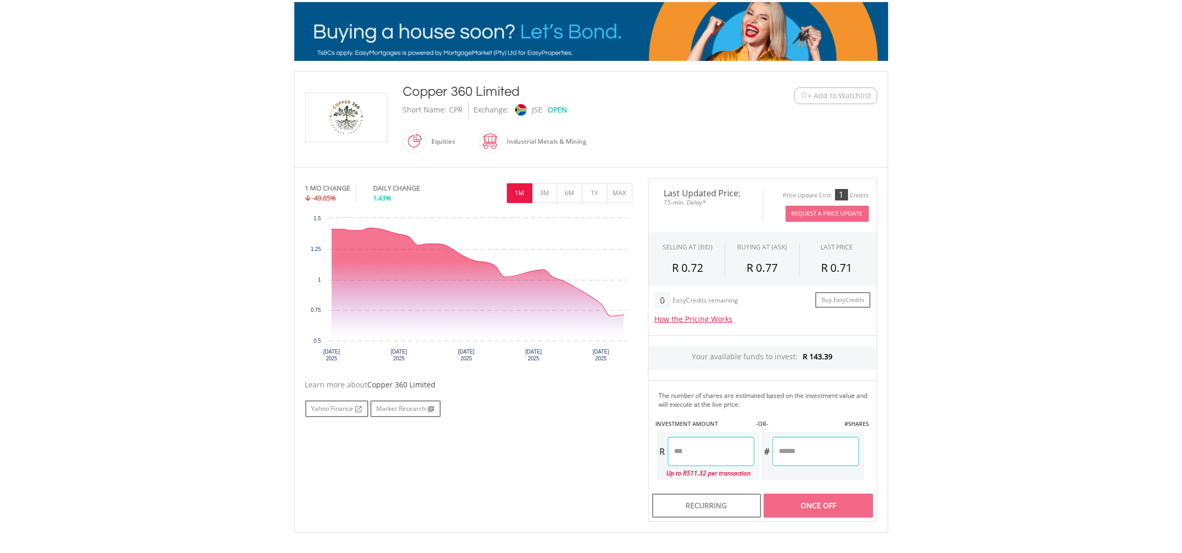
click at [804, 452] on input "number" at bounding box center [816, 451] width 86 height 29
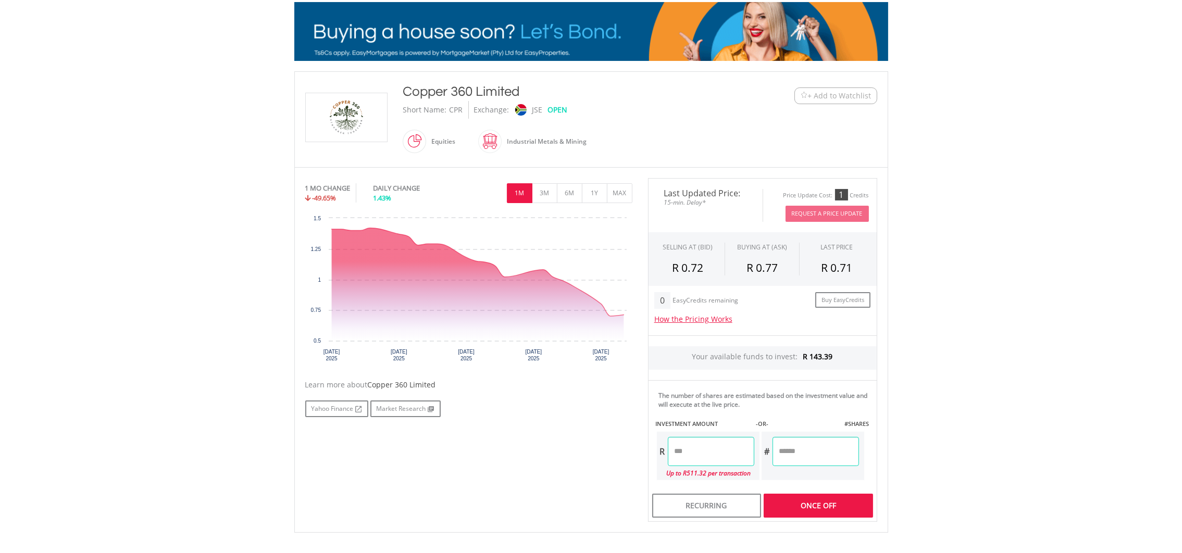
type input "***"
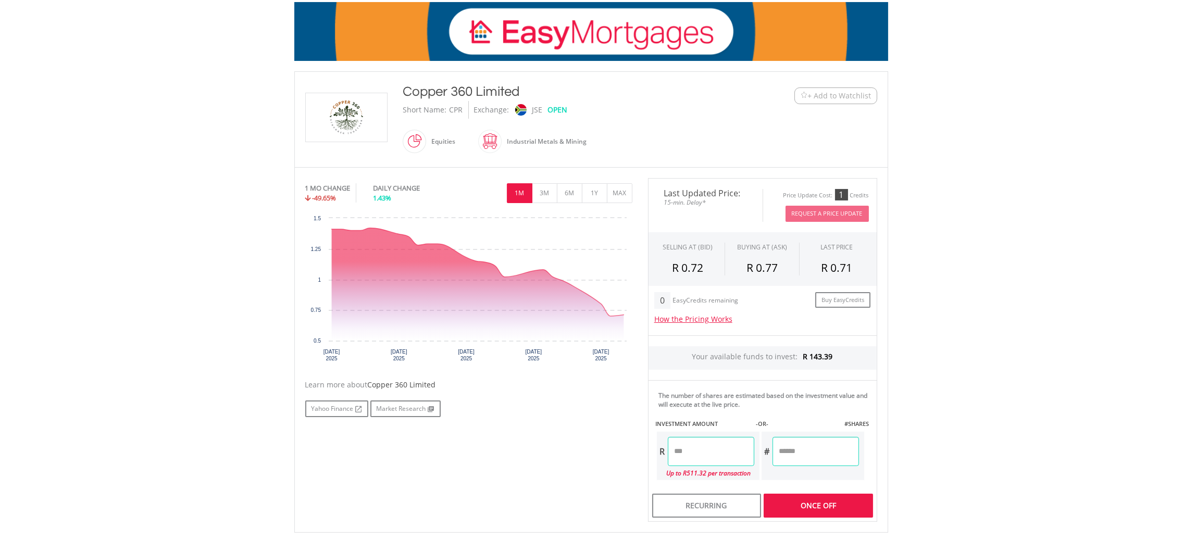
click at [715, 449] on div "Last Updated Price: 15-min. Delay* Price Update Cost: 1 Credits Request A Price…" at bounding box center [762, 350] width 245 height 344
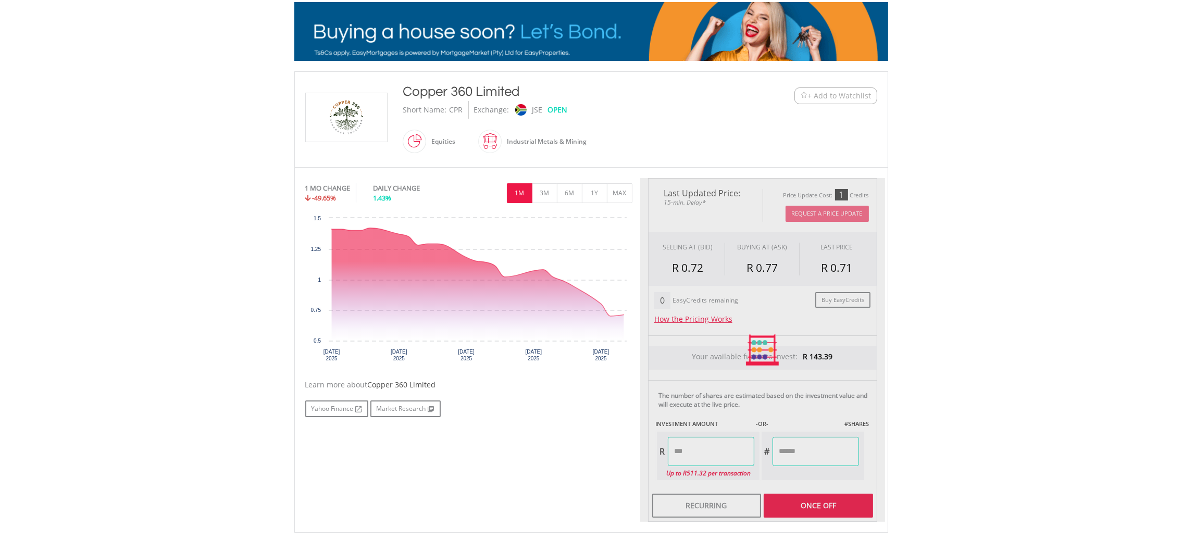
type input "******"
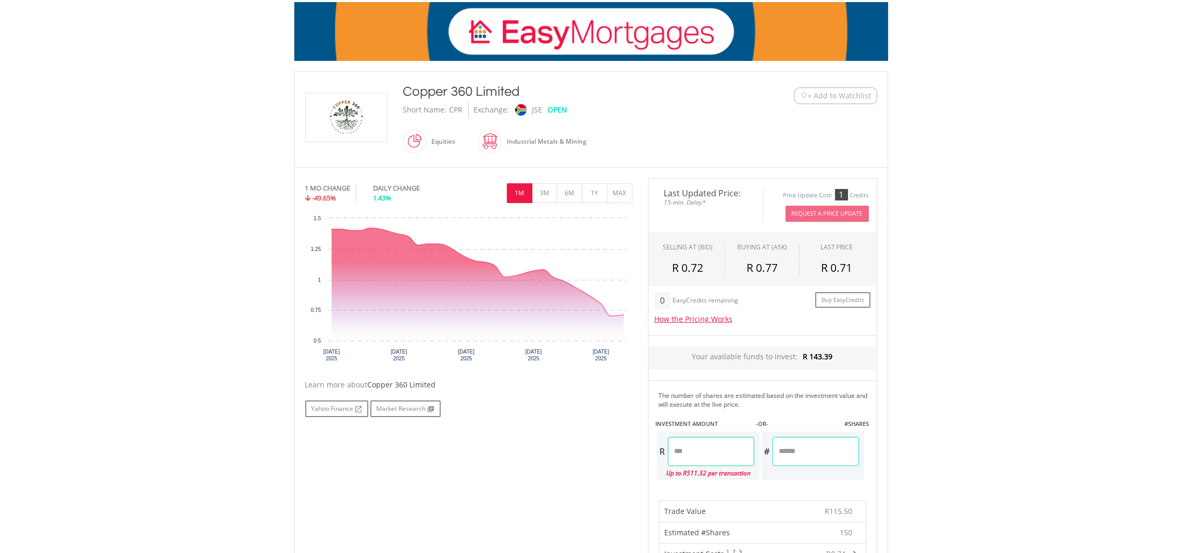
drag, startPoint x: 801, startPoint y: 446, endPoint x: 774, endPoint y: 449, distance: 27.7
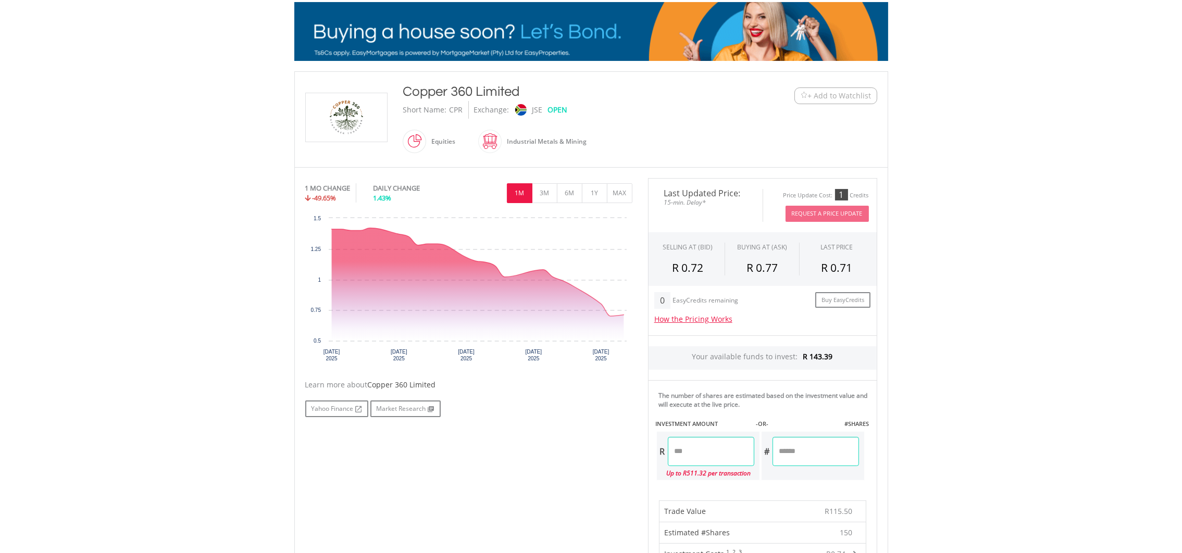
click at [774, 449] on input "***" at bounding box center [816, 451] width 86 height 29
type input "*"
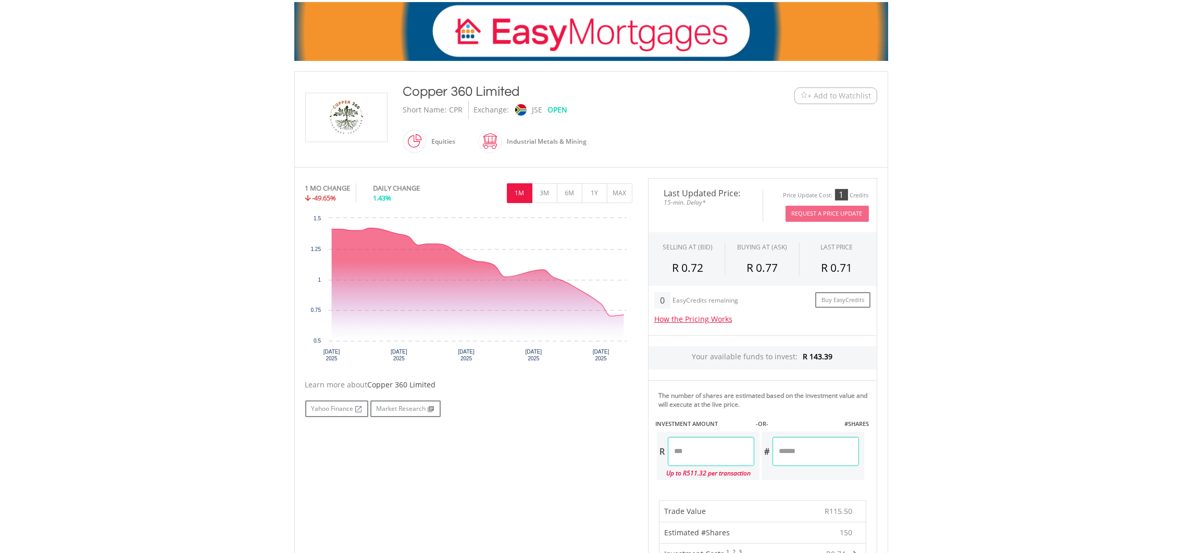
type input "***"
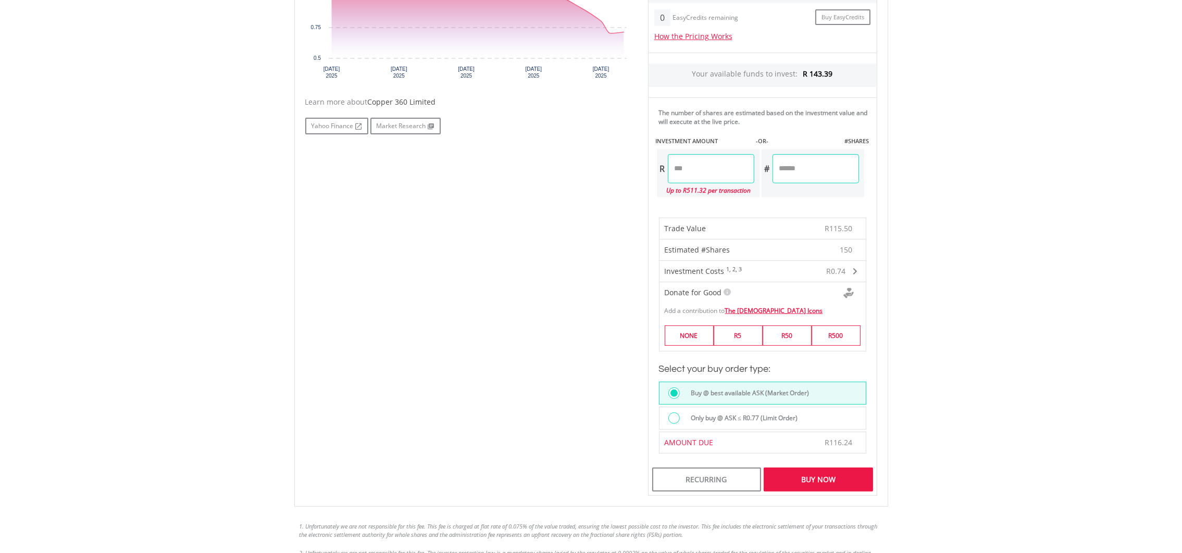
scroll to position [468, 0]
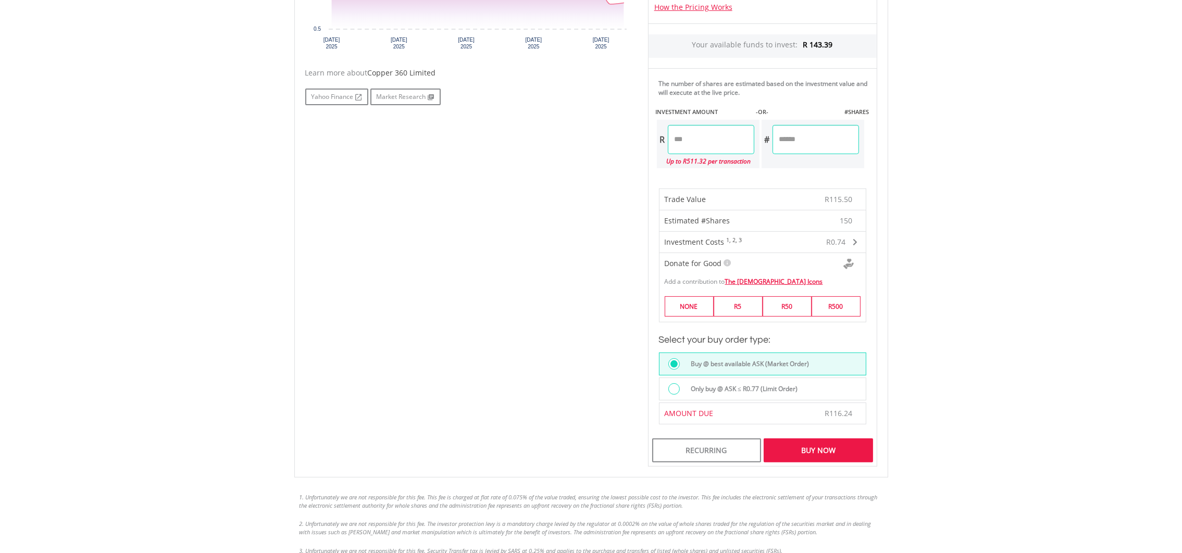
click at [841, 456] on div "Buy Now" at bounding box center [818, 451] width 109 height 24
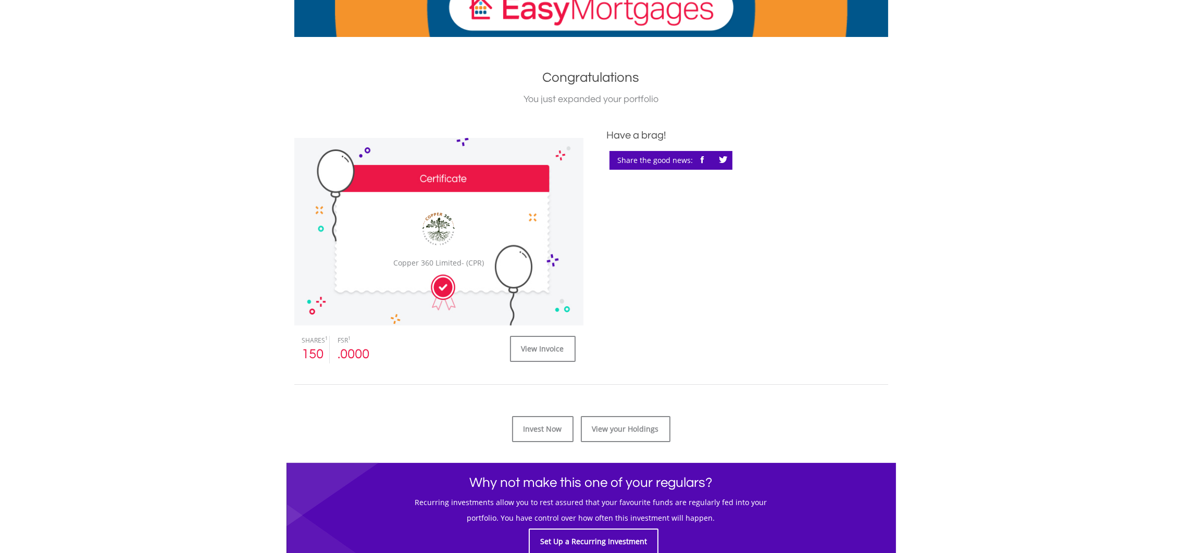
scroll to position [313, 0]
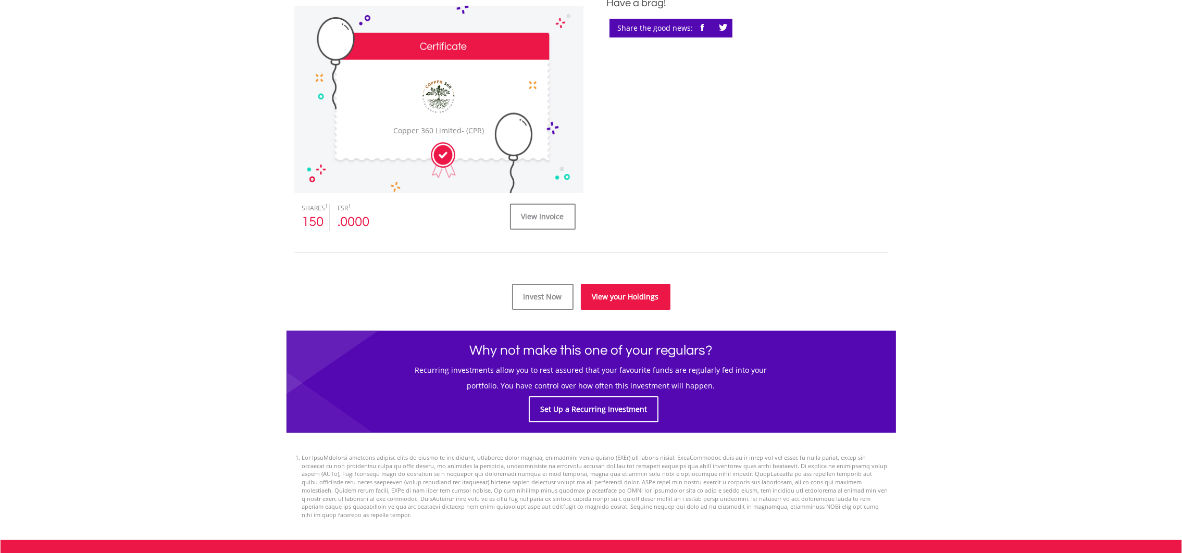
click at [636, 302] on link "View your Holdings" at bounding box center [626, 297] width 90 height 26
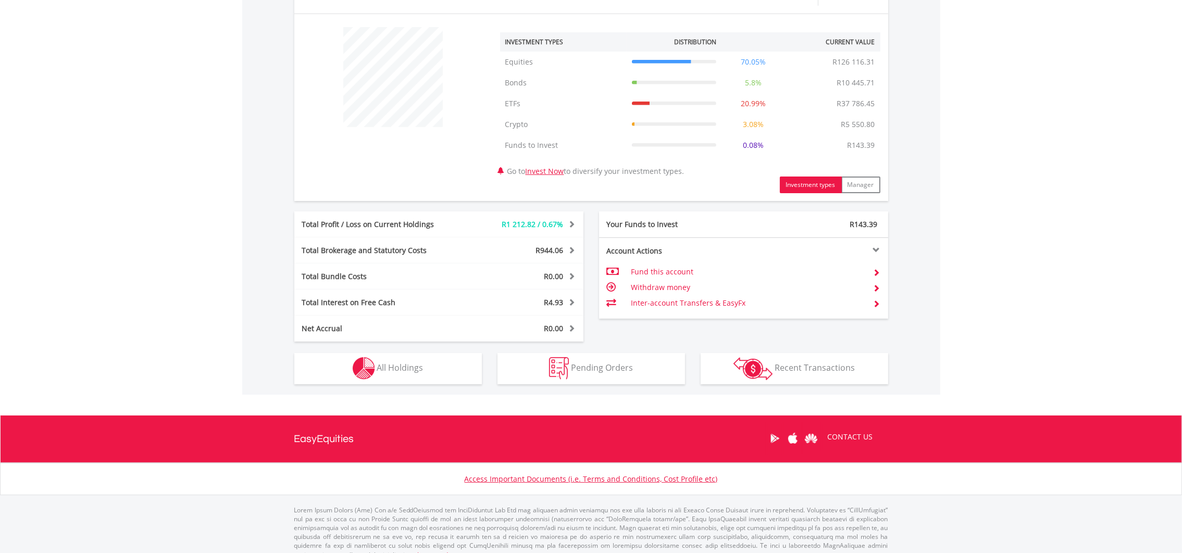
scroll to position [390, 0]
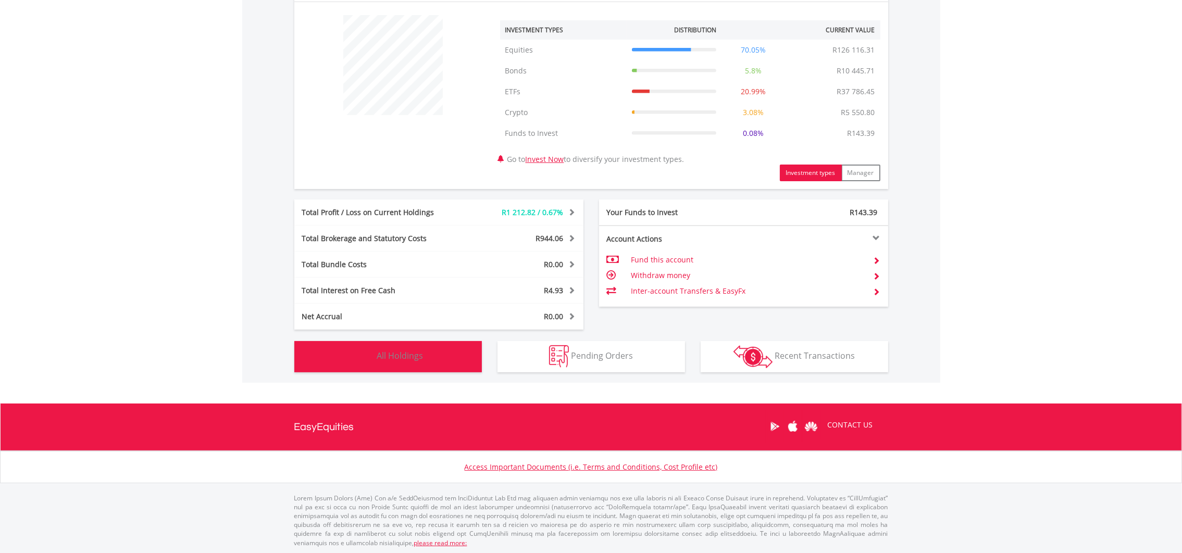
click at [438, 362] on button "Holdings All Holdings" at bounding box center [388, 356] width 188 height 31
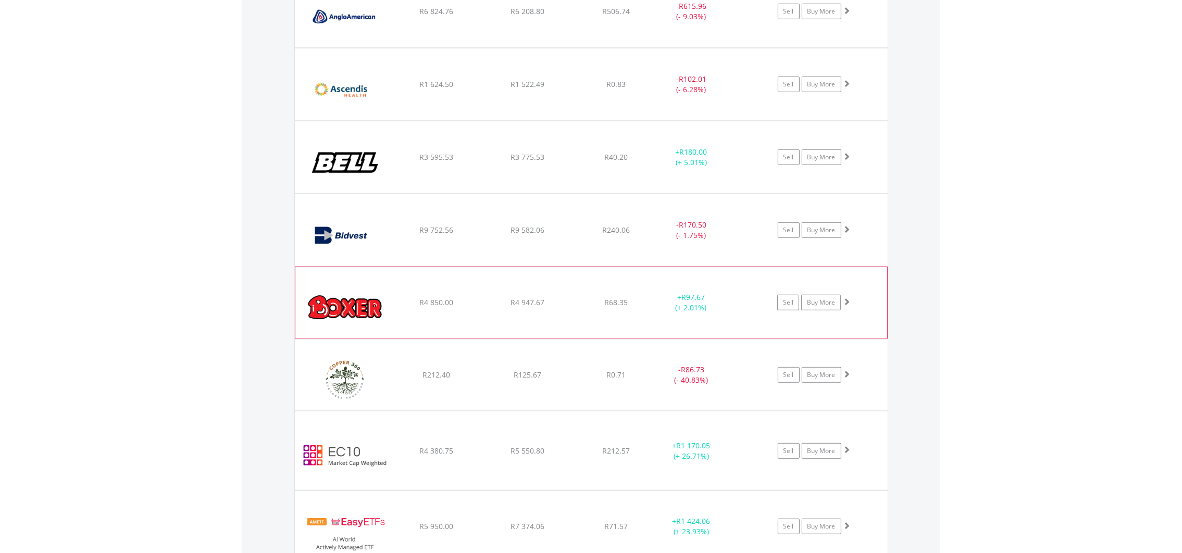
scroll to position [1027, 0]
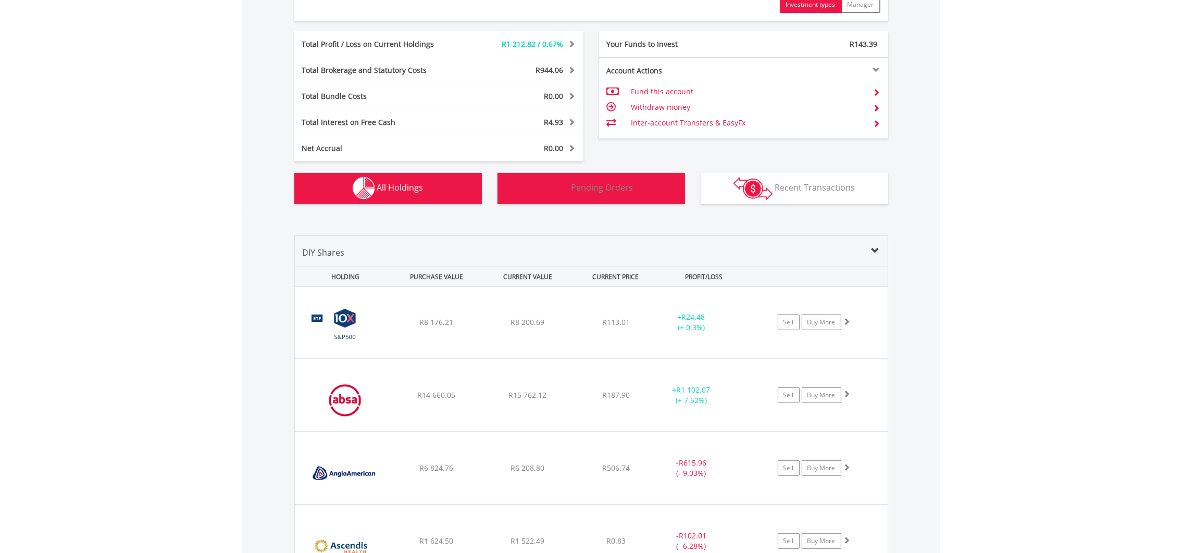
click at [568, 183] on img "button" at bounding box center [559, 188] width 20 height 22
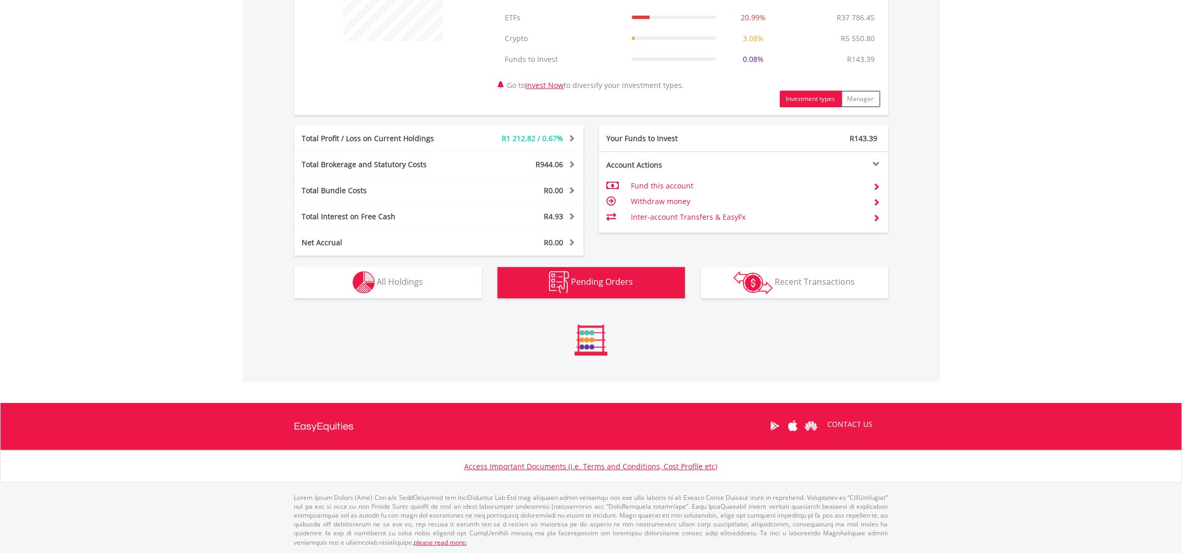
scroll to position [448, 0]
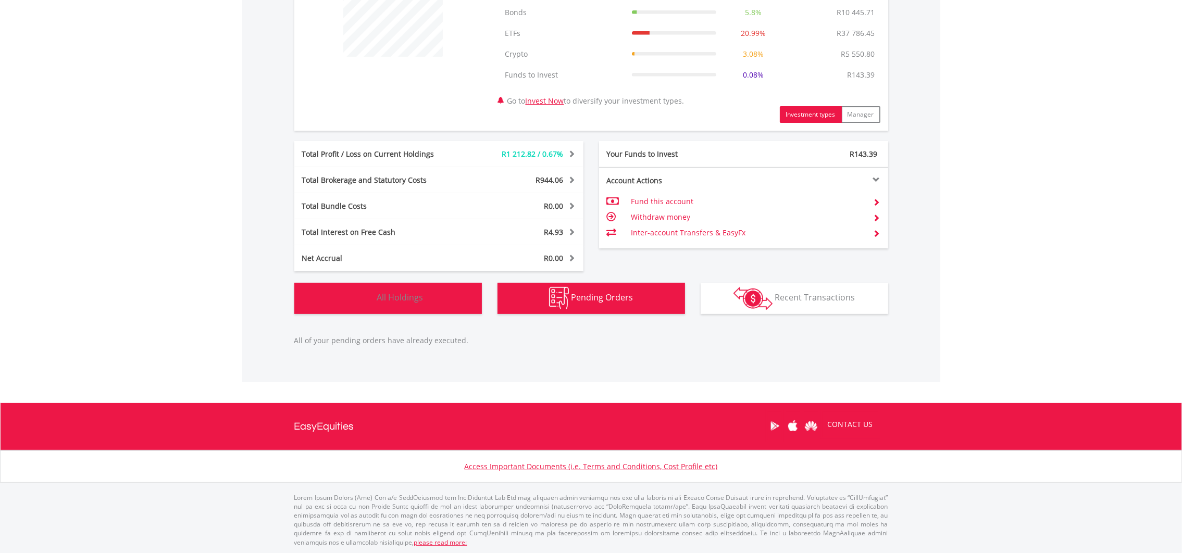
click at [420, 300] on span "All Holdings" at bounding box center [400, 297] width 46 height 11
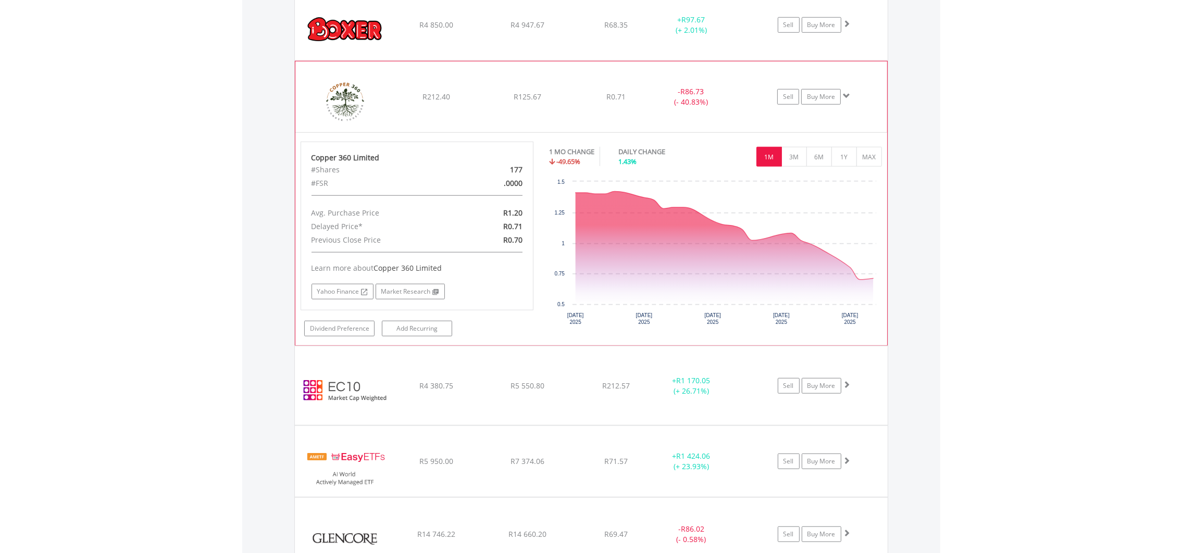
scroll to position [1308, 0]
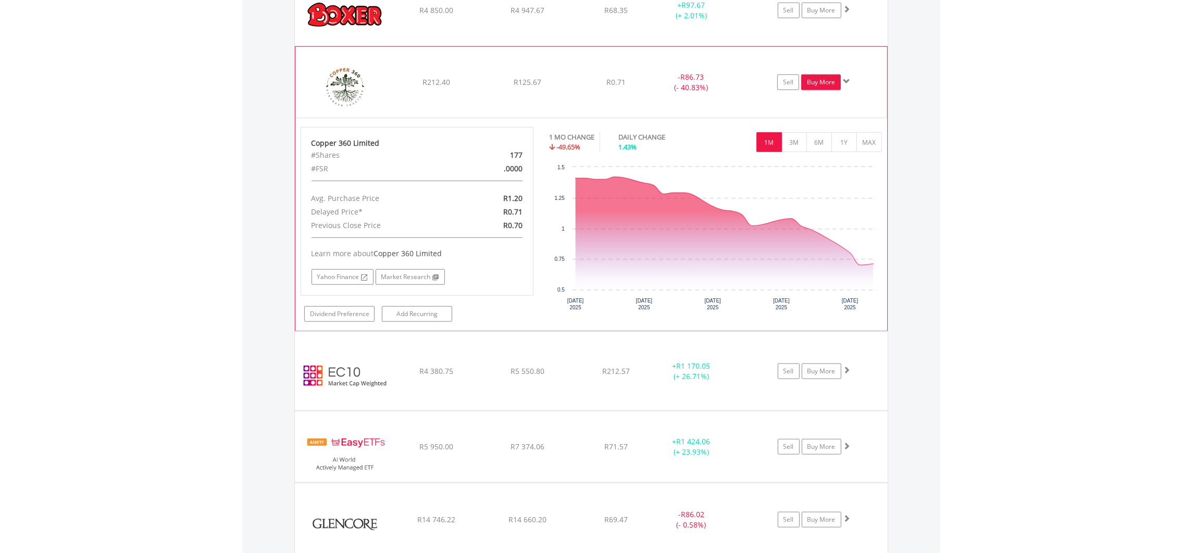
click at [811, 86] on link "Buy More" at bounding box center [821, 82] width 40 height 16
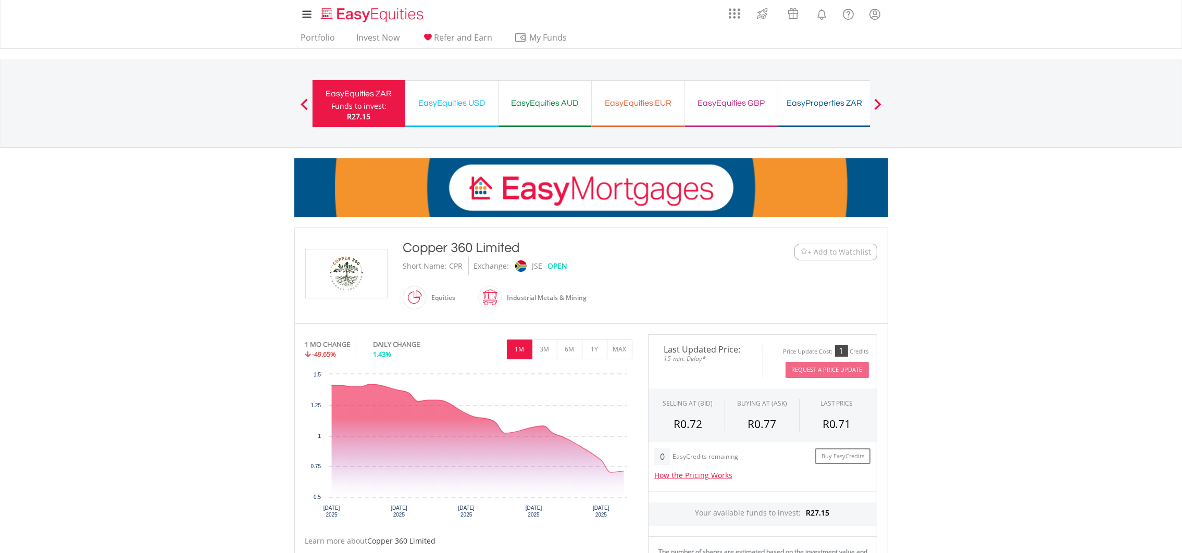
click at [348, 112] on span "R27.15" at bounding box center [358, 116] width 23 height 10
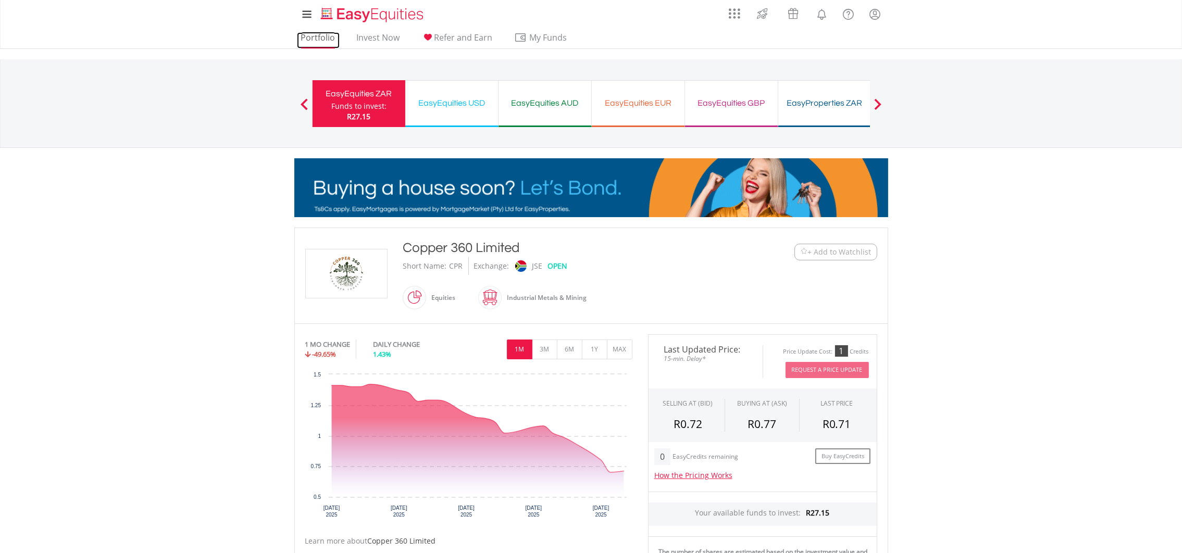
click at [322, 36] on link "Portfolio" at bounding box center [318, 40] width 43 height 16
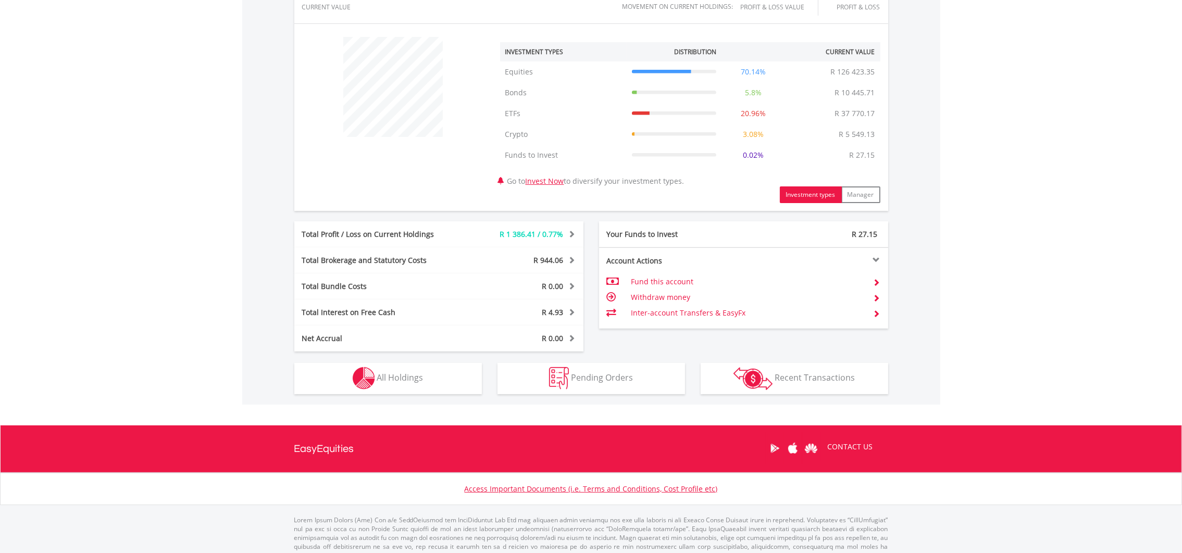
scroll to position [390, 0]
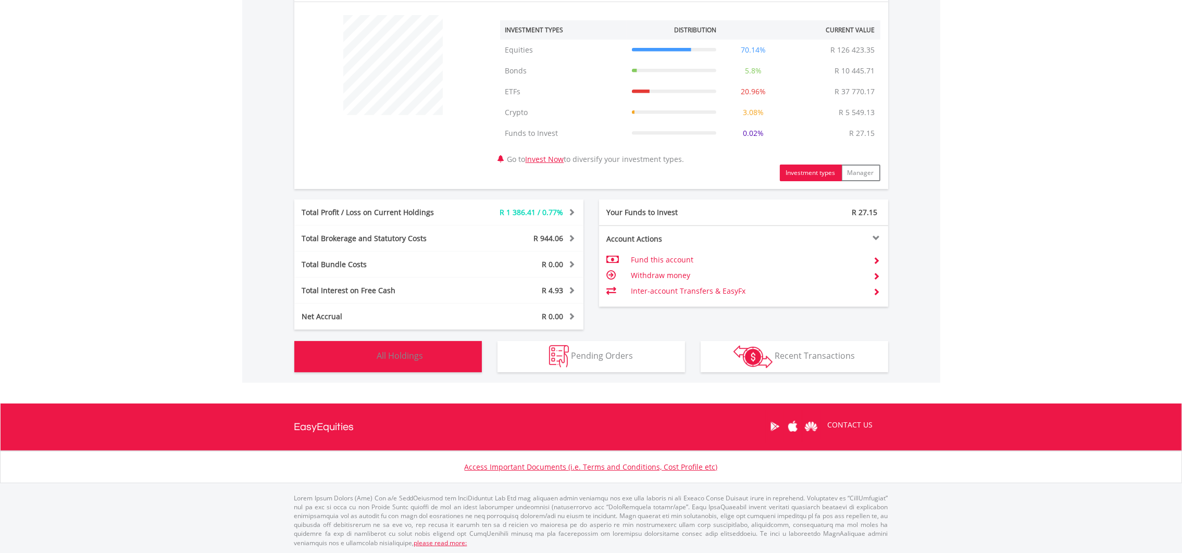
click at [429, 342] on button "Holdings All Holdings" at bounding box center [388, 356] width 188 height 31
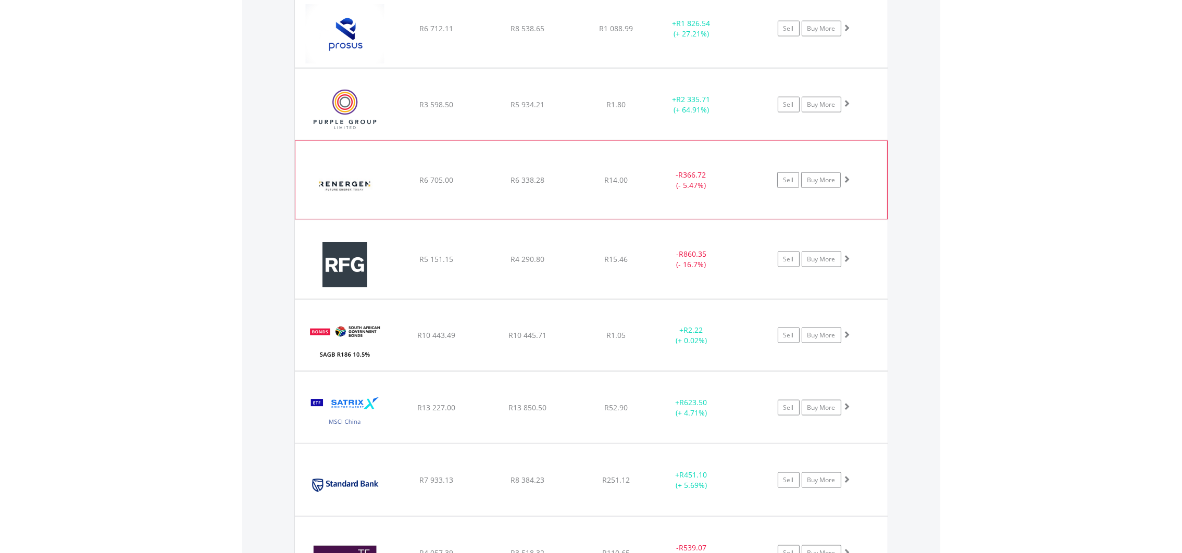
scroll to position [2413, 0]
